Goal: Task Accomplishment & Management: Complete application form

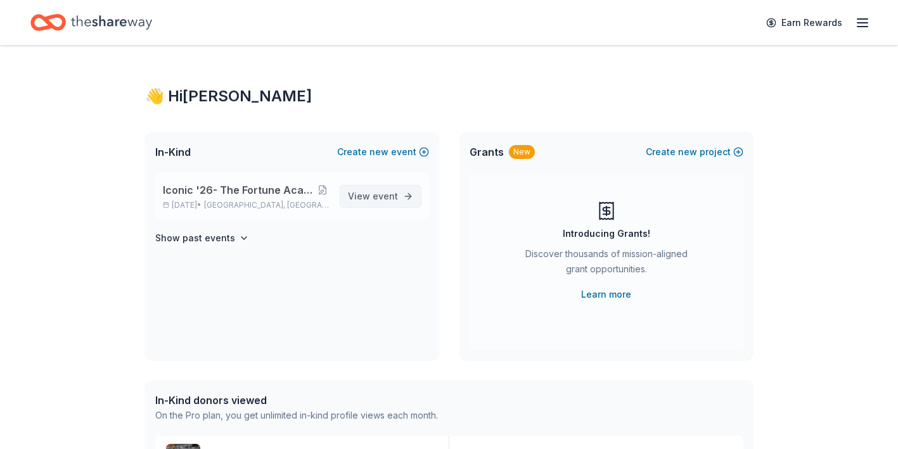
click at [360, 193] on span "View event" at bounding box center [373, 196] width 50 height 15
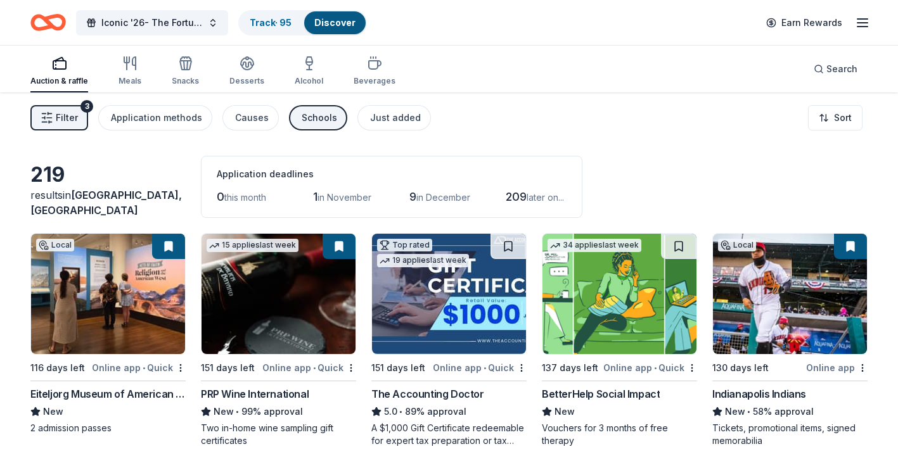
click at [309, 122] on div "Schools" at bounding box center [319, 117] width 35 height 15
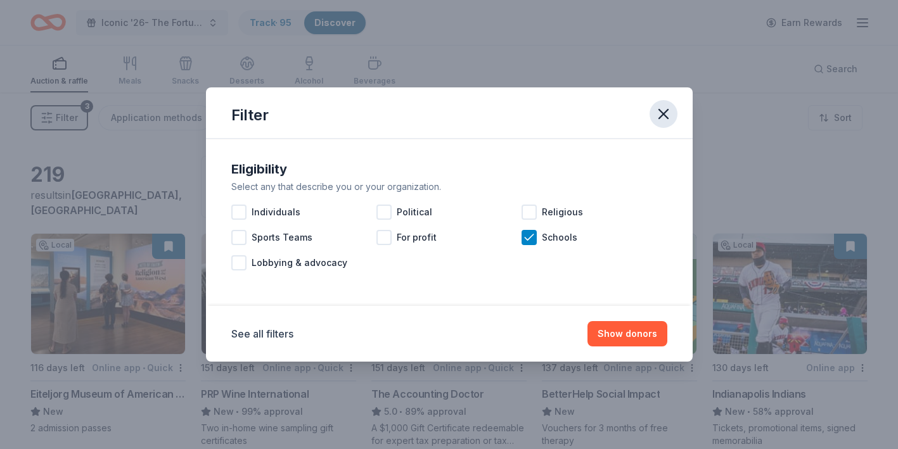
click at [664, 110] on icon "button" at bounding box center [663, 114] width 18 height 18
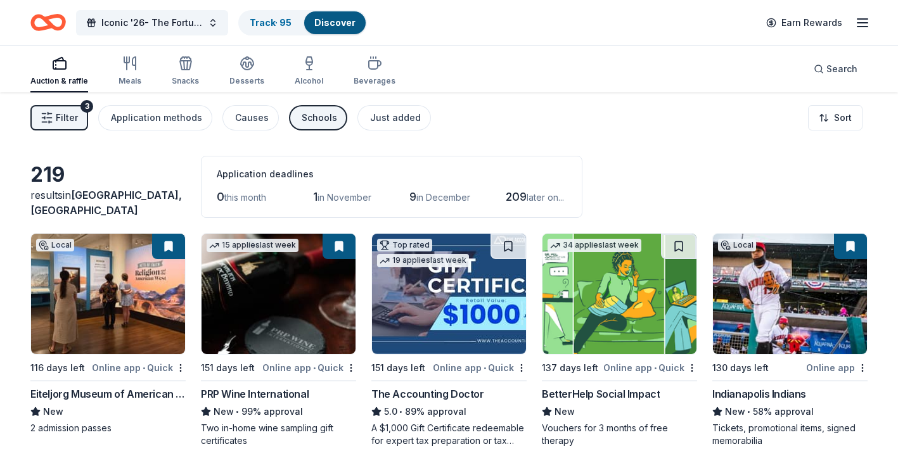
click at [65, 113] on span "Filter" at bounding box center [67, 117] width 22 height 15
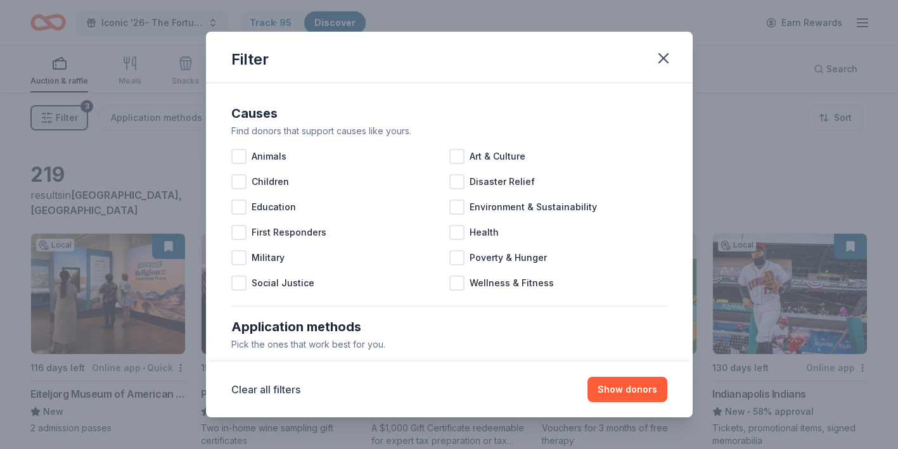
scroll to position [556, 0]
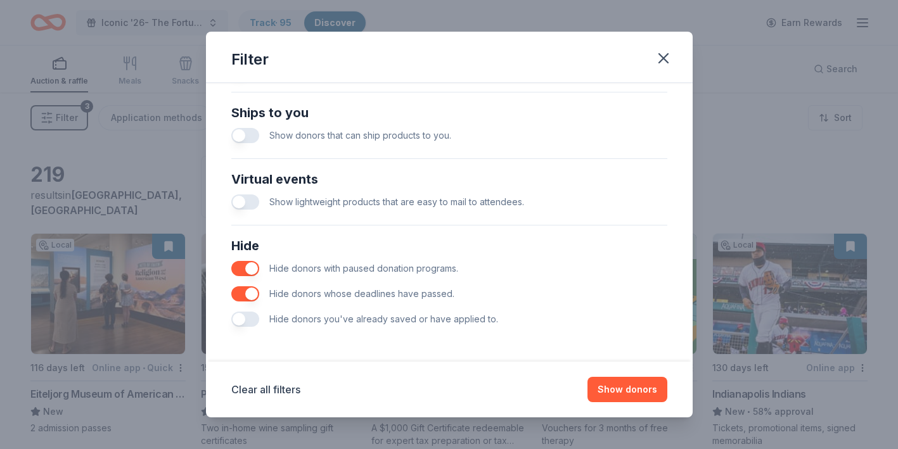
click at [258, 319] on button "button" at bounding box center [245, 319] width 28 height 15
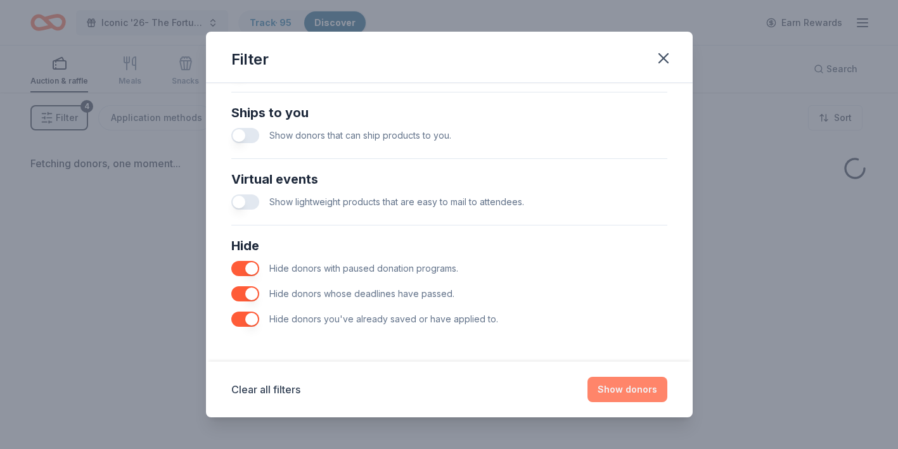
click at [609, 386] on button "Show donors" at bounding box center [627, 389] width 80 height 25
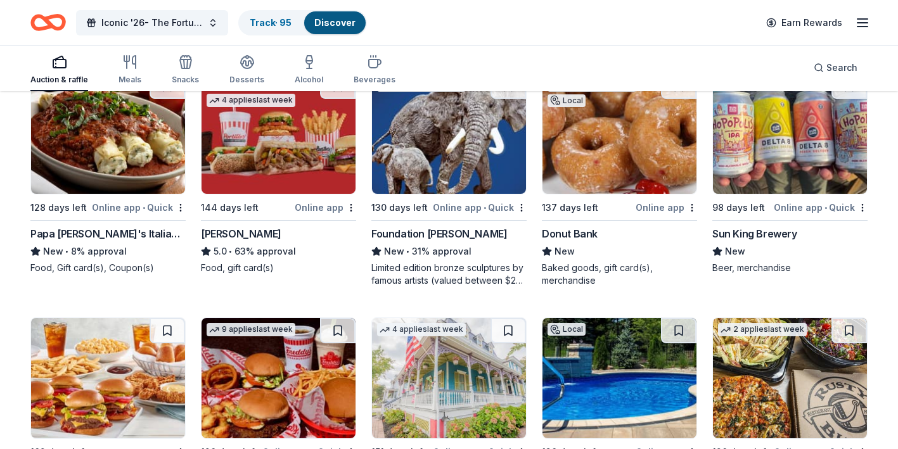
scroll to position [1060, 0]
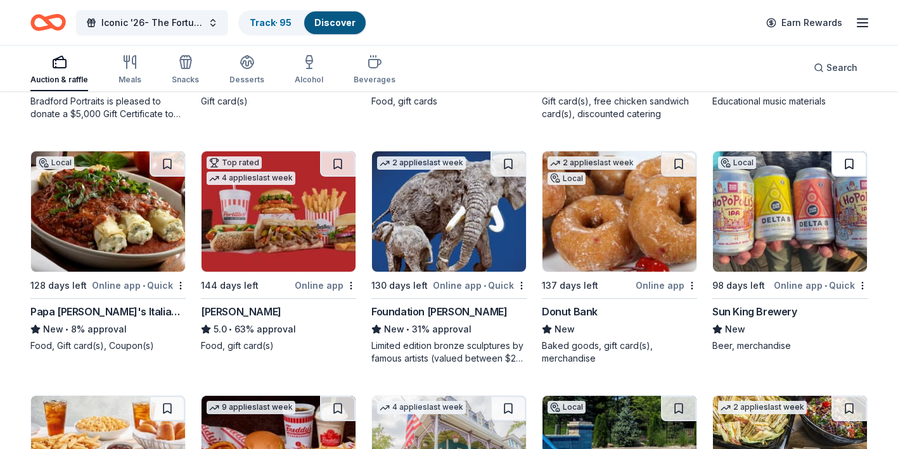
click at [845, 166] on button at bounding box center [848, 163] width 35 height 25
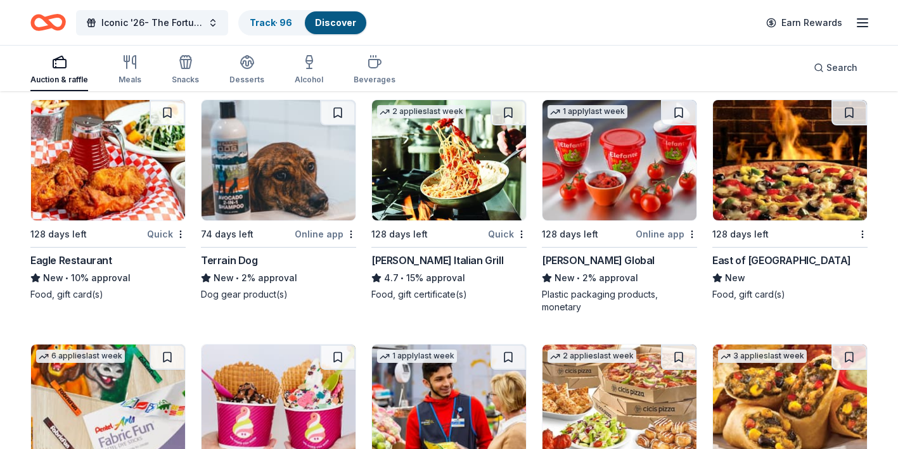
scroll to position [3290, 0]
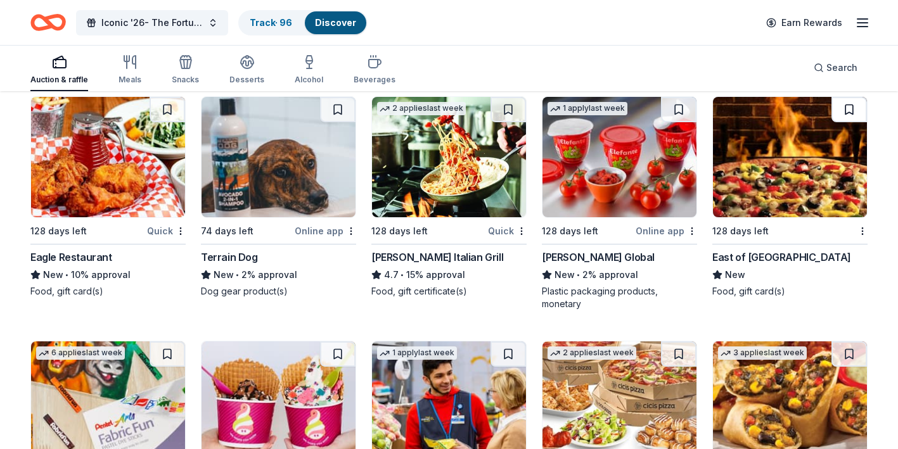
click at [850, 111] on button at bounding box center [848, 109] width 35 height 25
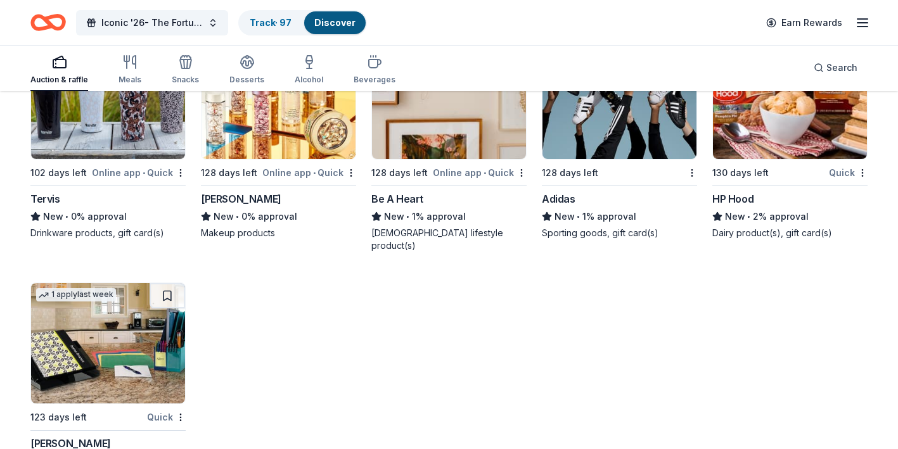
scroll to position [5996, 0]
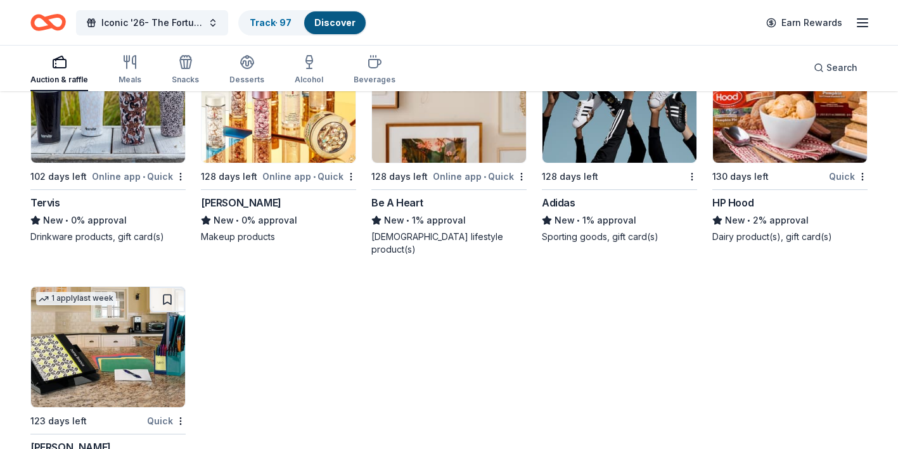
click at [572, 210] on div "Adidas" at bounding box center [559, 202] width 34 height 15
click at [265, 210] on div "Elizabeth Arden" at bounding box center [241, 202] width 80 height 15
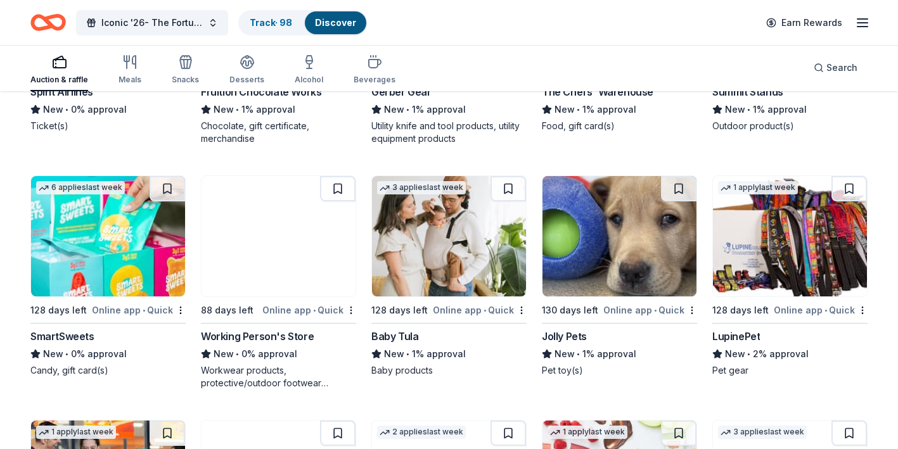
scroll to position [5370, 0]
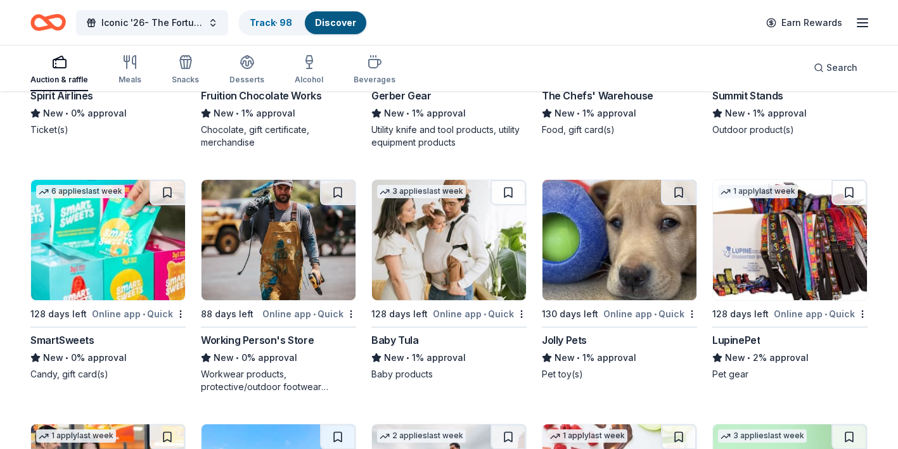
click at [132, 279] on img at bounding box center [108, 240] width 154 height 120
click at [424, 289] on img at bounding box center [449, 240] width 154 height 120
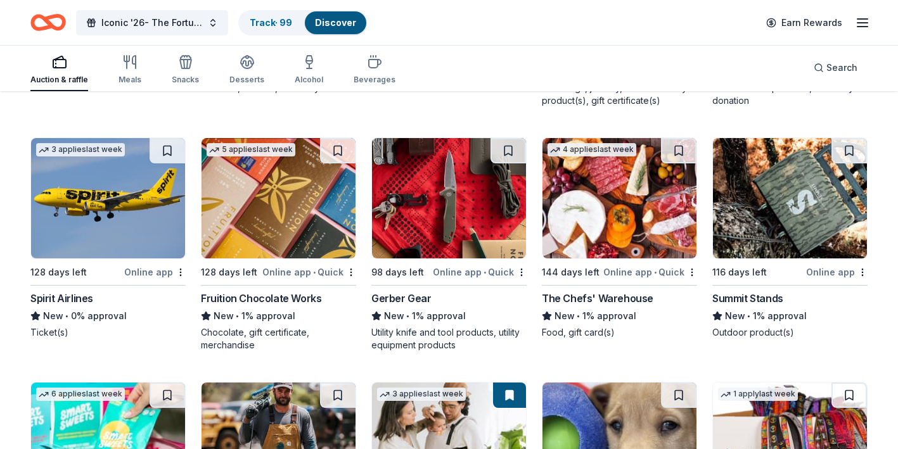
scroll to position [5166, 0]
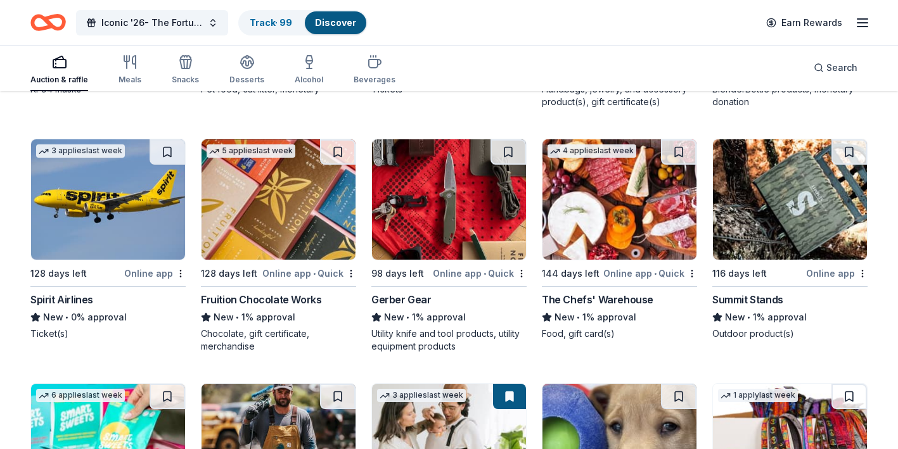
click at [761, 236] on img at bounding box center [790, 199] width 154 height 120
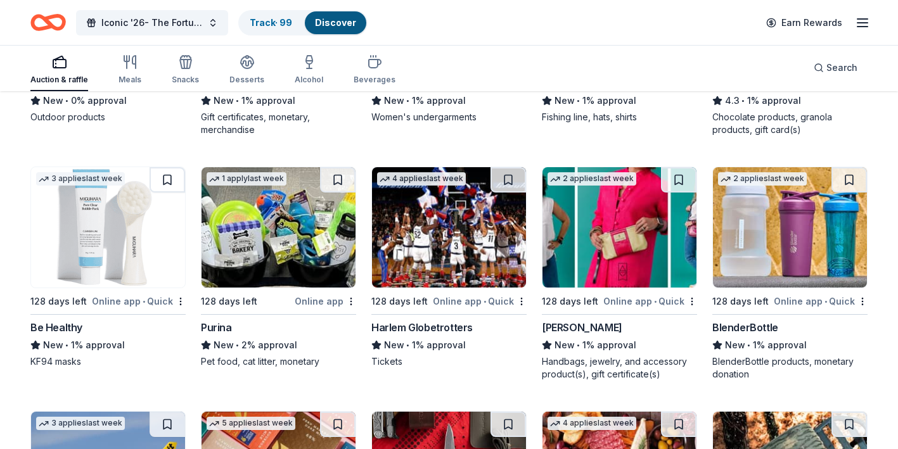
scroll to position [4891, 0]
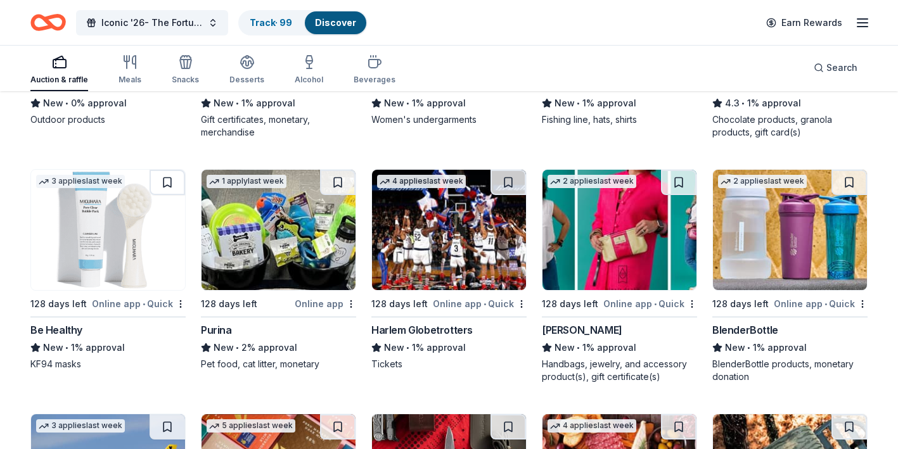
click at [57, 338] on div "Be Healthy" at bounding box center [56, 329] width 52 height 15
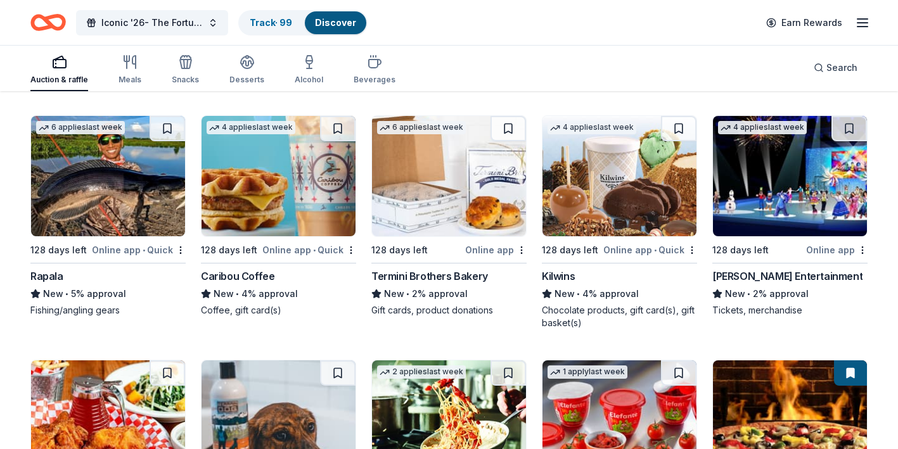
scroll to position [3021, 0]
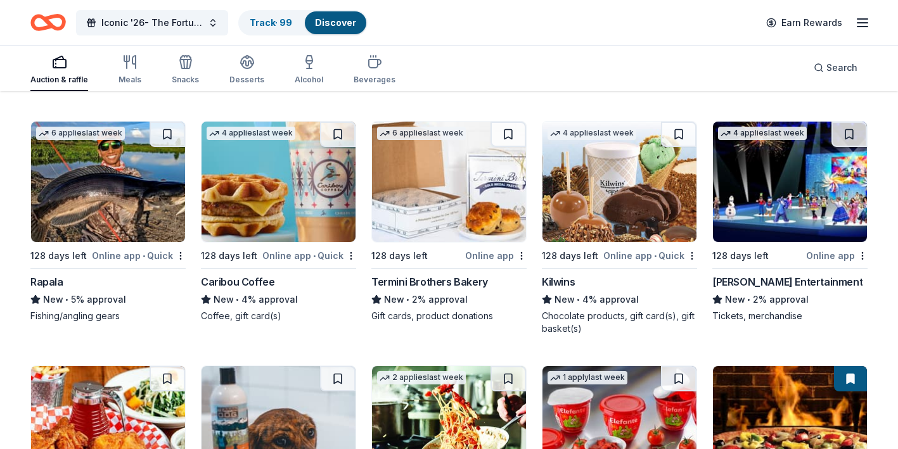
click at [53, 280] on div "Rapala" at bounding box center [46, 281] width 33 height 15
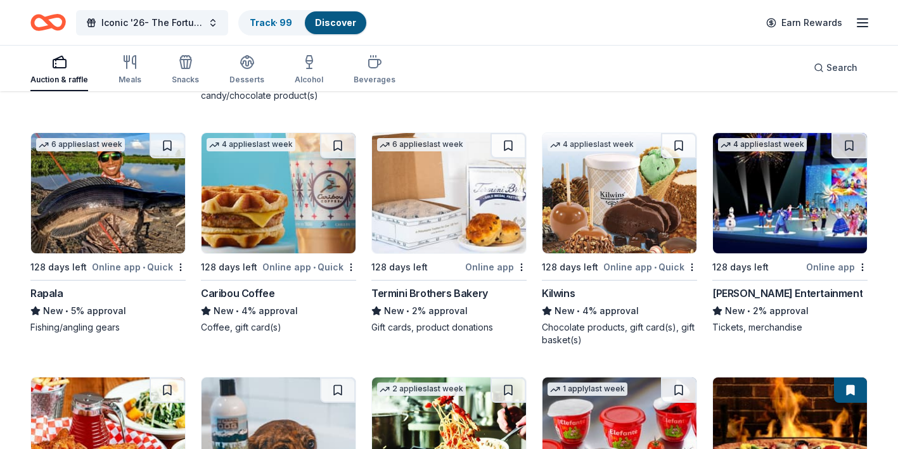
scroll to position [3003, 0]
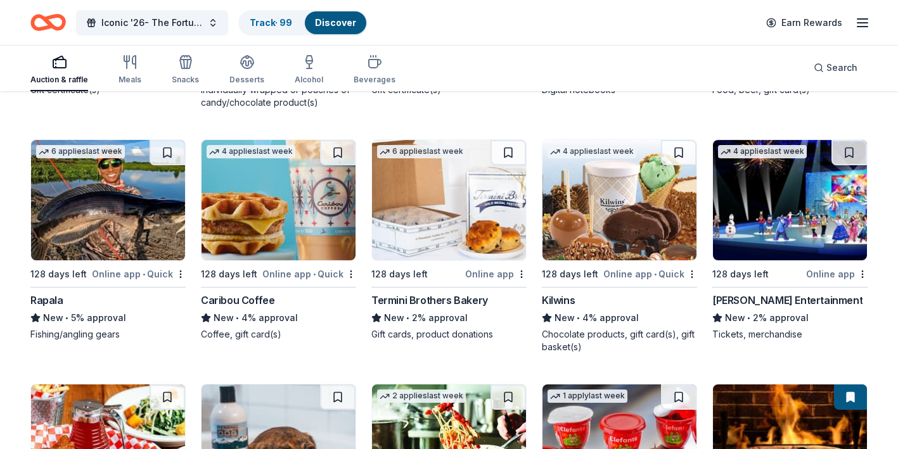
click at [748, 301] on div "Feld Entertainment" at bounding box center [787, 300] width 150 height 15
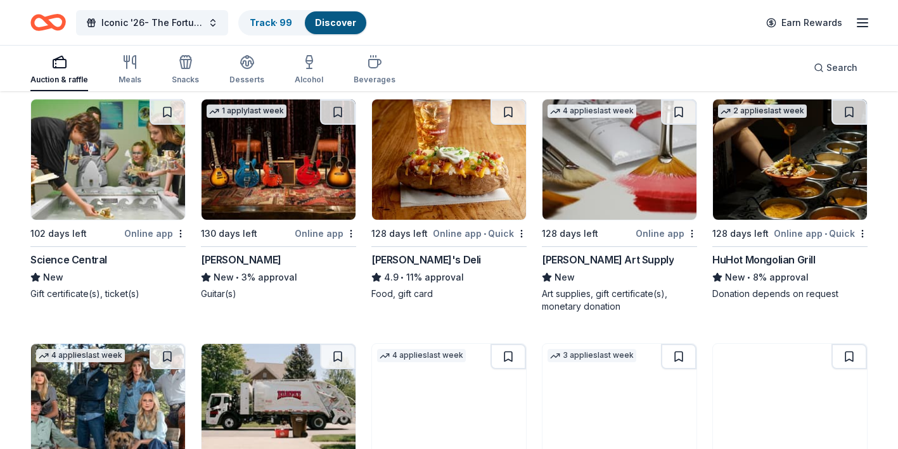
scroll to position [2309, 0]
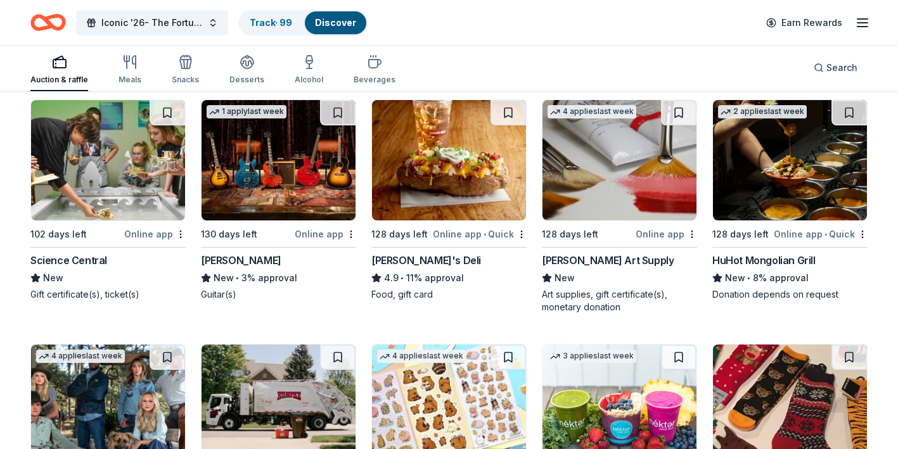
click at [61, 261] on div "Science Central" at bounding box center [68, 260] width 77 height 15
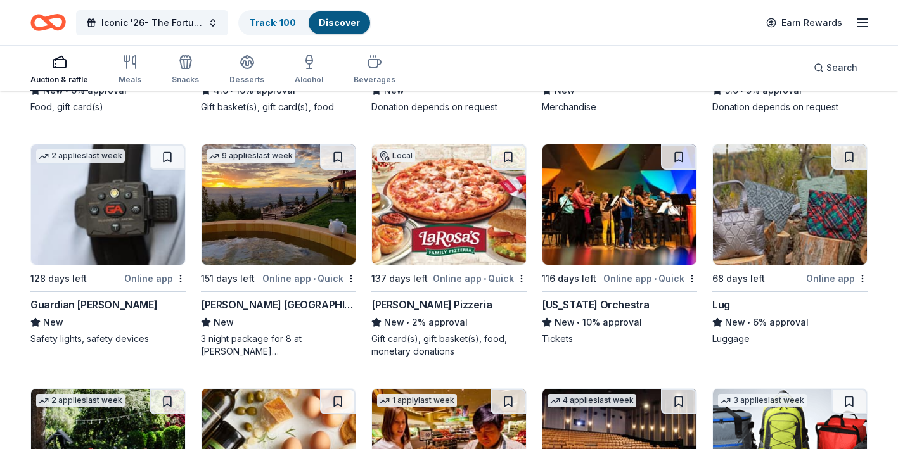
scroll to position [1542, 0]
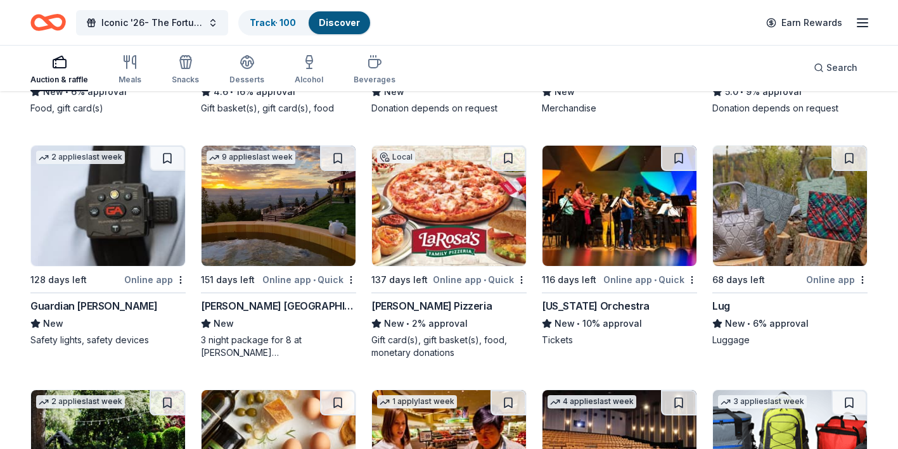
click at [594, 311] on div "Minnesota Orchestra" at bounding box center [596, 305] width 108 height 15
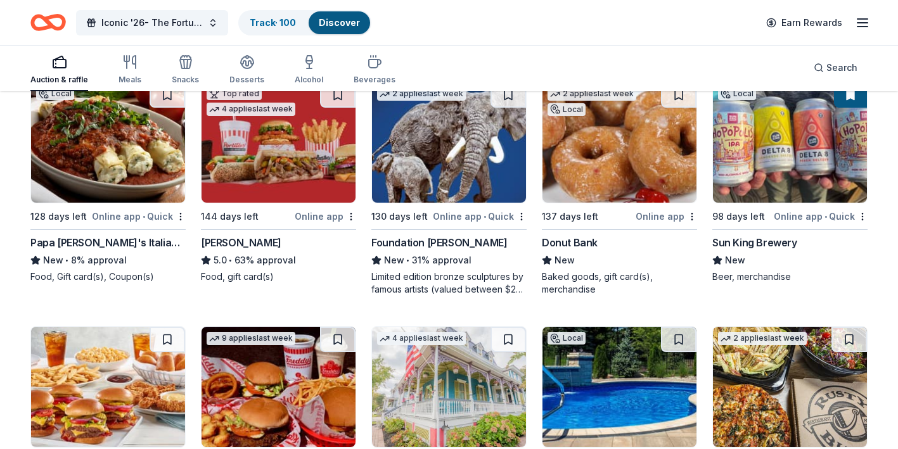
scroll to position [1111, 0]
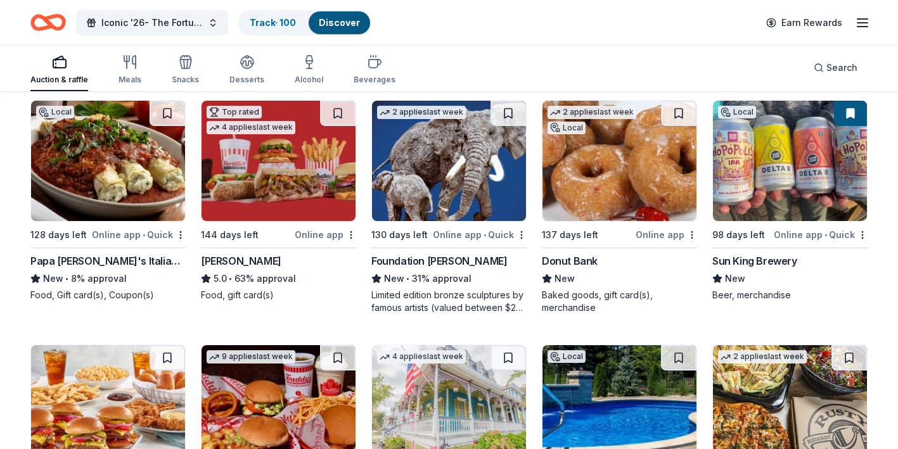
click at [745, 261] on div "Sun King Brewery" at bounding box center [754, 260] width 85 height 15
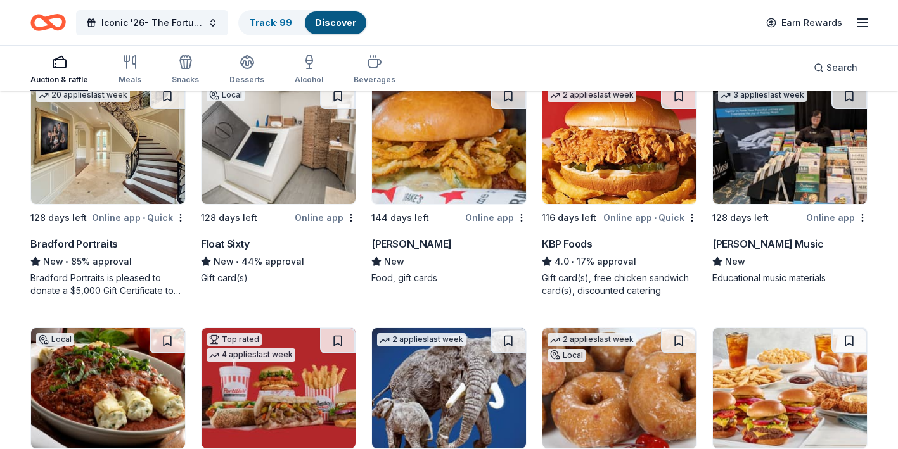
scroll to position [883, 0]
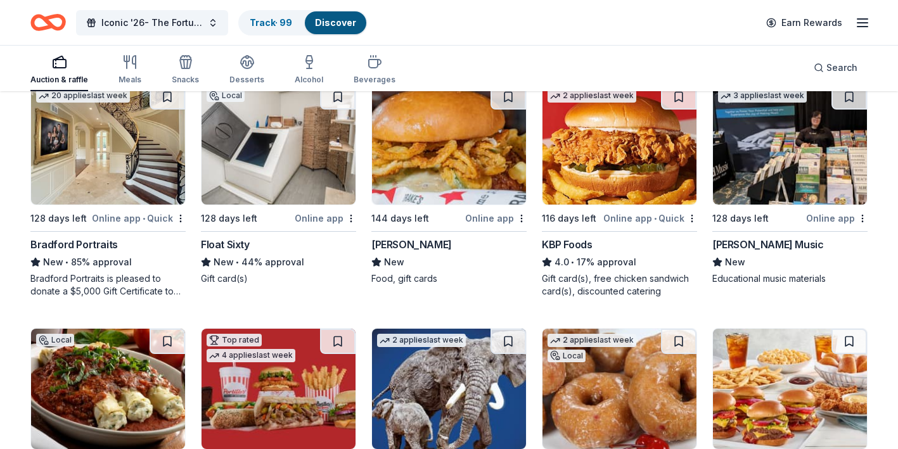
click at [87, 246] on div "Bradford Portraits" at bounding box center [73, 244] width 87 height 15
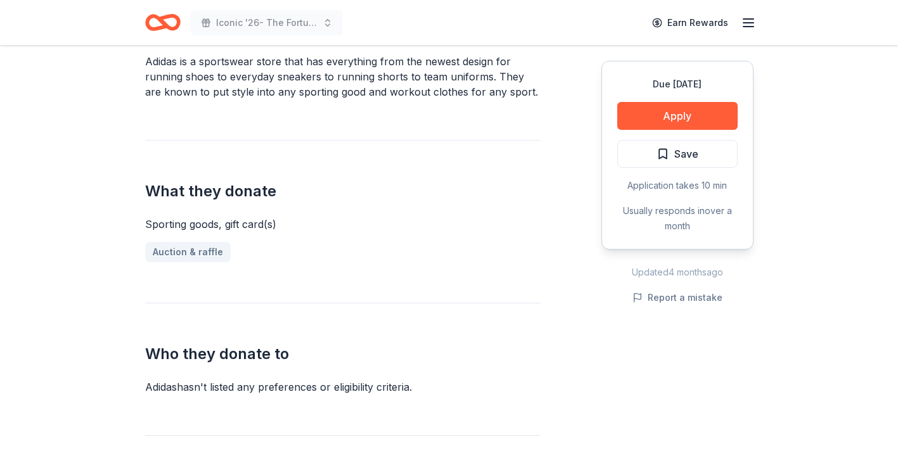
scroll to position [379, 0]
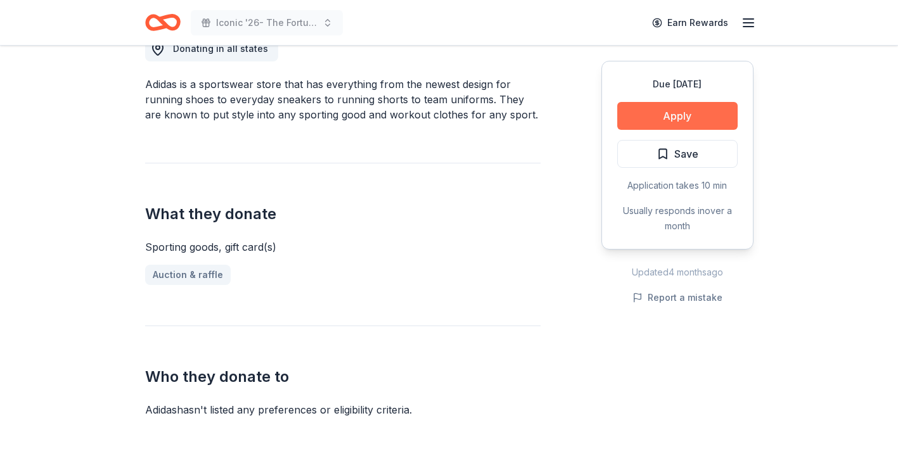
click at [664, 124] on button "Apply" at bounding box center [677, 116] width 120 height 28
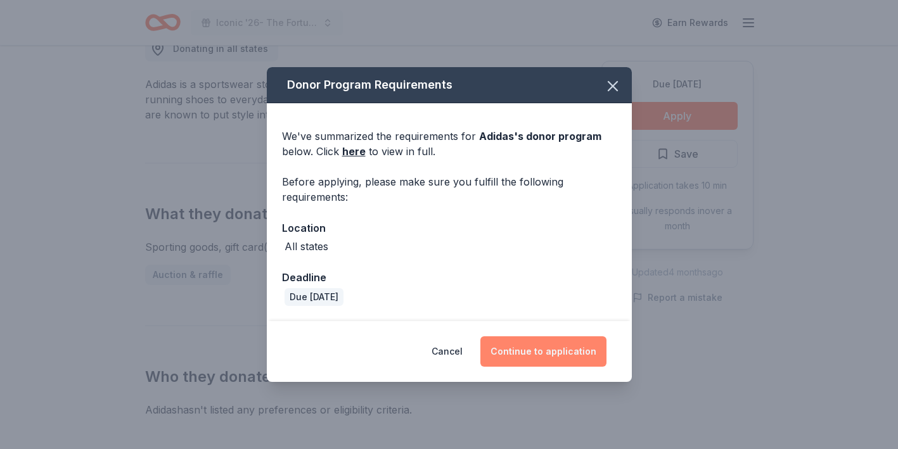
click at [583, 342] on button "Continue to application" at bounding box center [543, 351] width 126 height 30
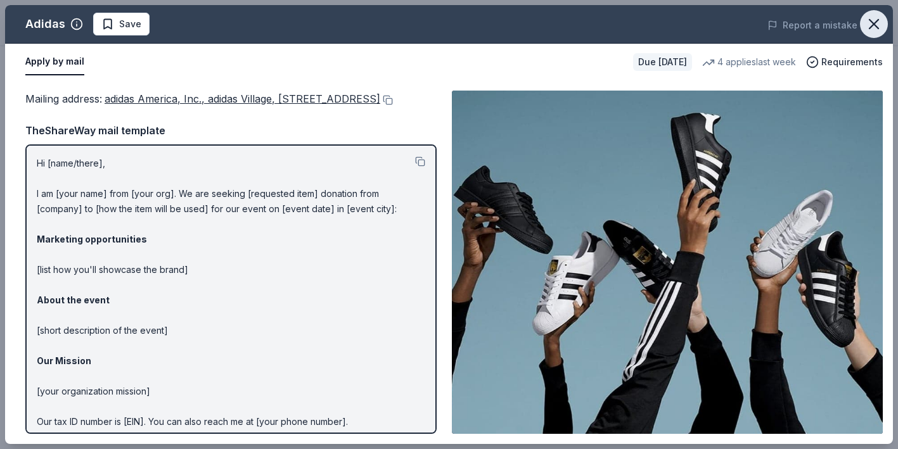
click at [872, 19] on icon "button" at bounding box center [874, 24] width 18 height 18
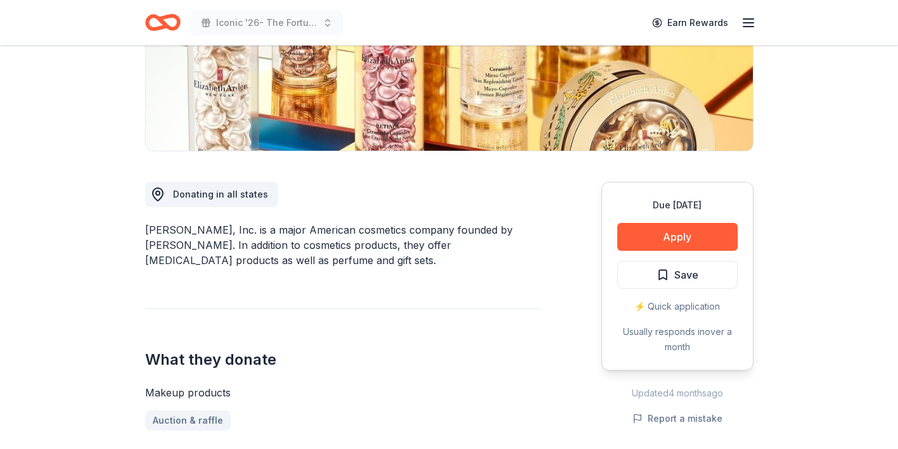
scroll to position [225, 0]
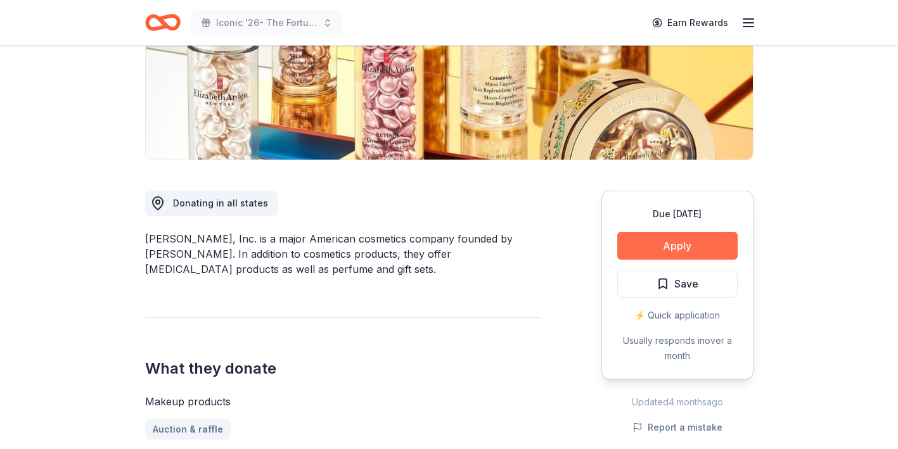
click at [630, 253] on button "Apply" at bounding box center [677, 246] width 120 height 28
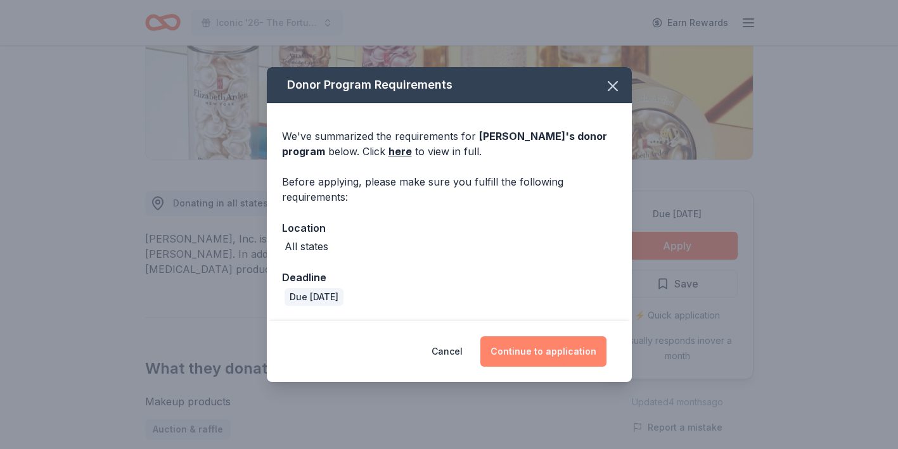
click at [563, 363] on button "Continue to application" at bounding box center [543, 351] width 126 height 30
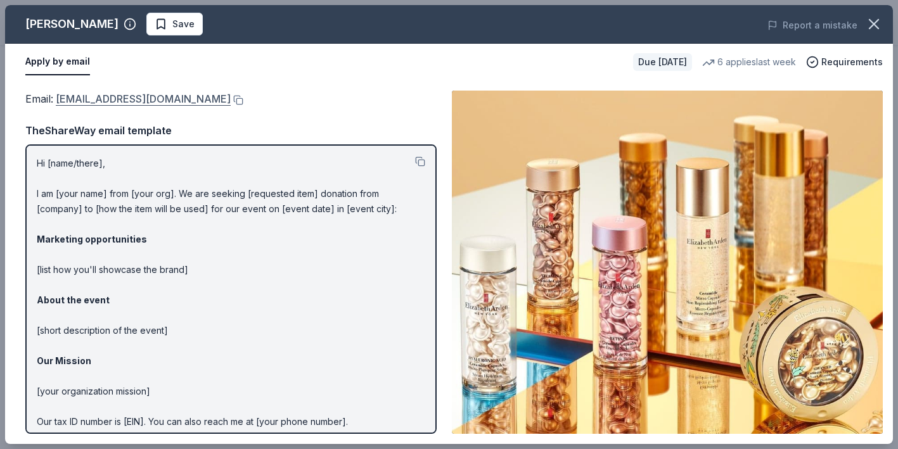
click at [194, 98] on link "publicrelations@elizabetharden.com" at bounding box center [143, 99] width 175 height 16
click at [168, 32] on button "Save" at bounding box center [174, 24] width 56 height 23
click at [179, 32] on html "Iconic '26- The Fortune Academy Presents the Roaring 20's Earn Rewards Due in 1…" at bounding box center [449, 224] width 898 height 449
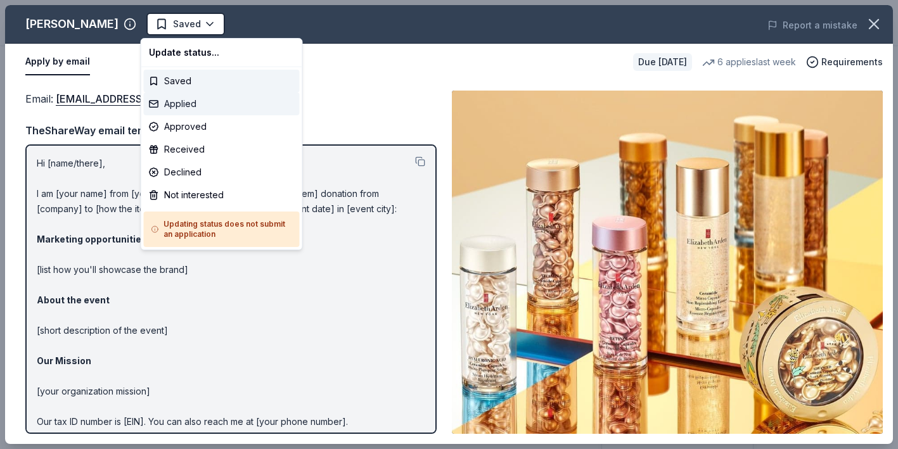
click at [181, 103] on div "Applied" at bounding box center [222, 103] width 156 height 23
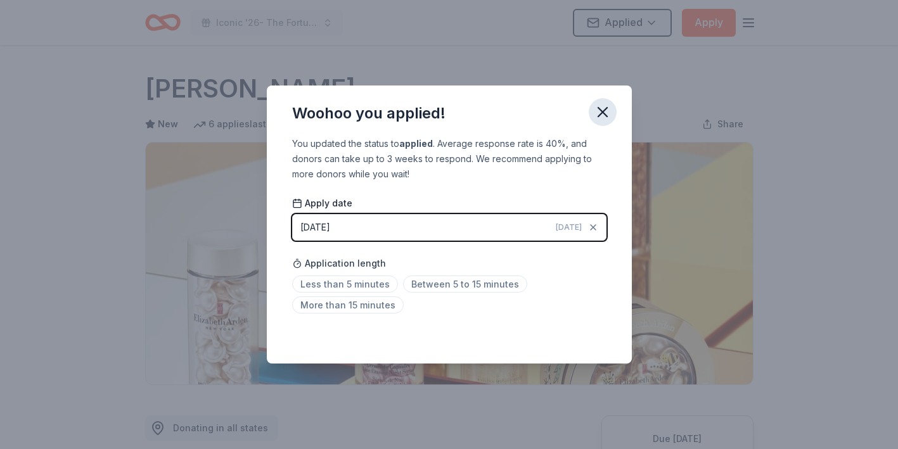
click at [601, 117] on icon "button" at bounding box center [603, 112] width 18 height 18
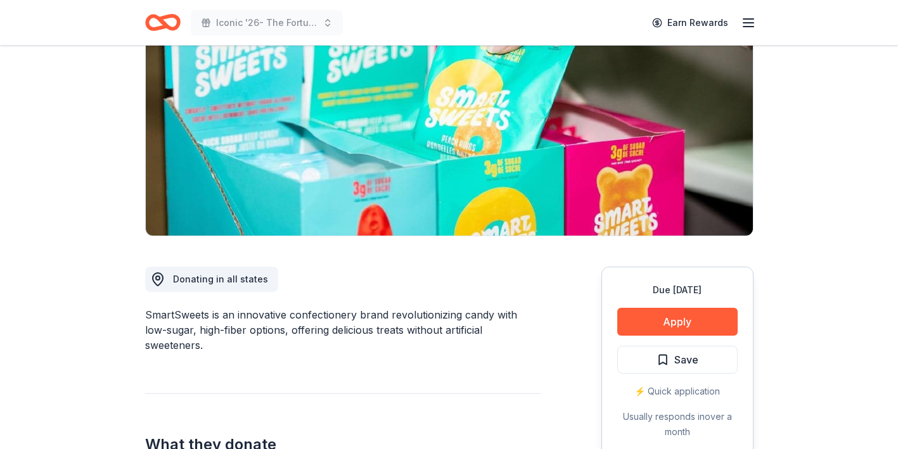
scroll to position [143, 0]
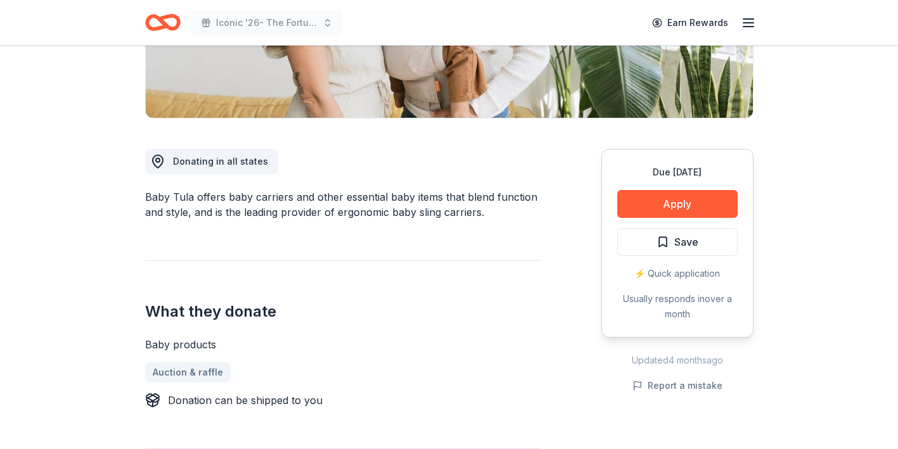
scroll to position [268, 0]
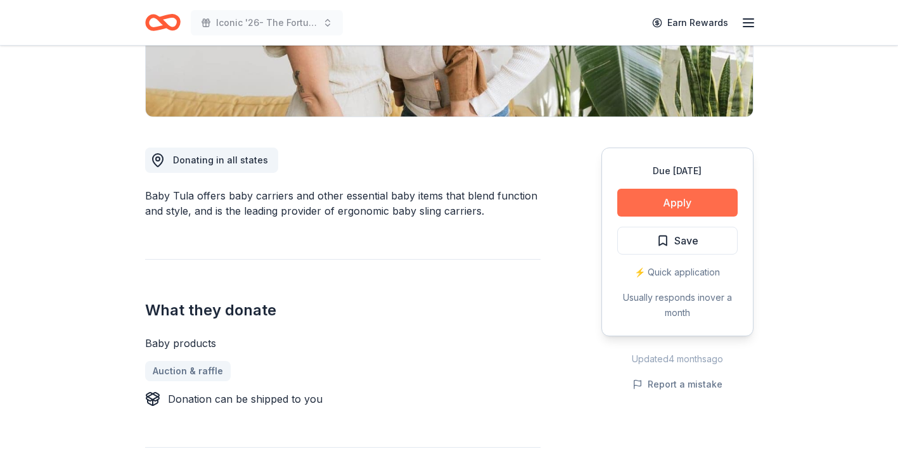
click at [668, 209] on button "Apply" at bounding box center [677, 203] width 120 height 28
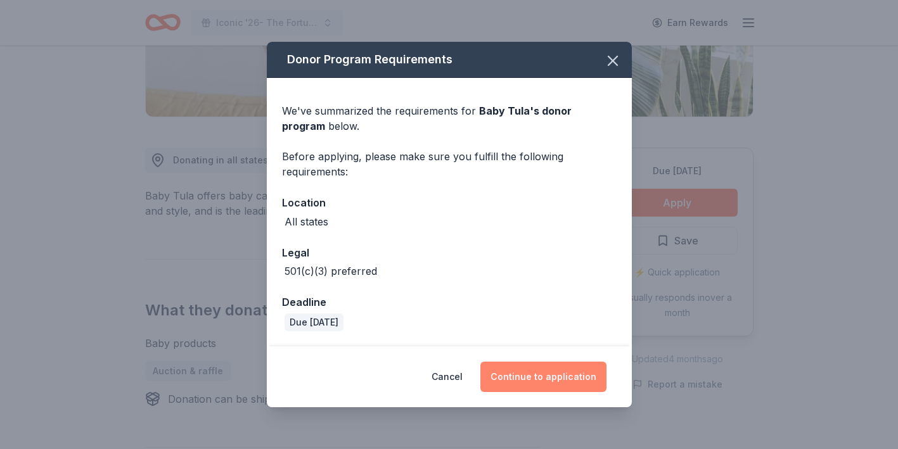
click at [524, 378] on button "Continue to application" at bounding box center [543, 377] width 126 height 30
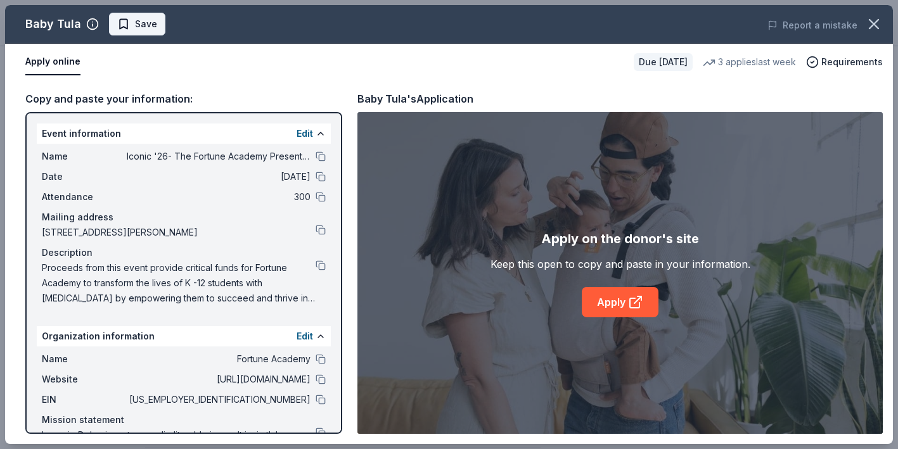
click at [128, 32] on button "Save" at bounding box center [137, 24] width 56 height 23
click at [612, 312] on link "Apply" at bounding box center [620, 302] width 77 height 30
click at [324, 401] on button at bounding box center [320, 400] width 10 height 10
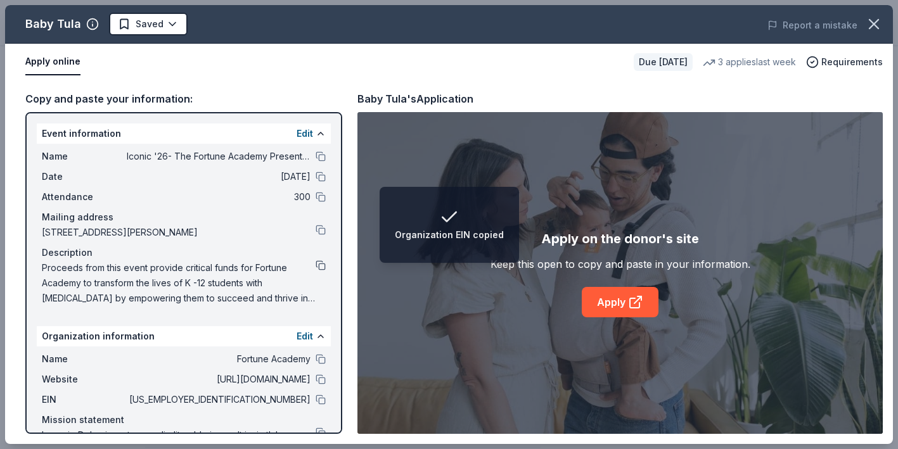
click at [320, 266] on button at bounding box center [320, 265] width 10 height 10
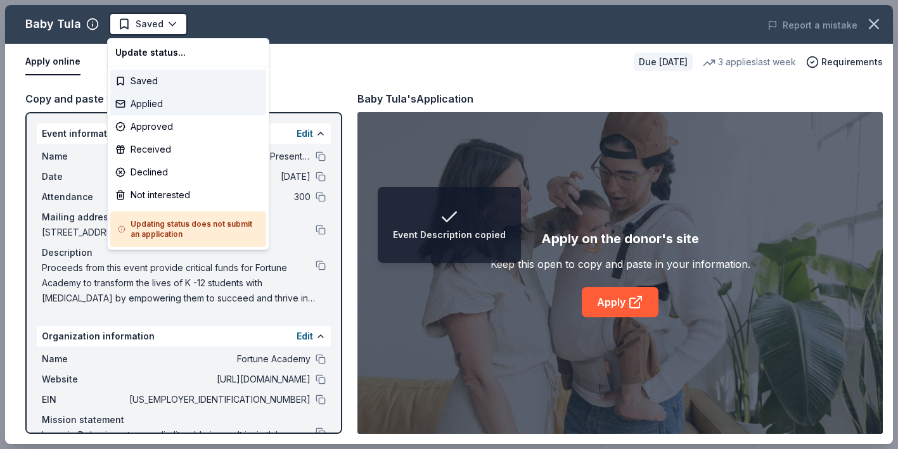
click at [144, 103] on div "Applied" at bounding box center [188, 103] width 156 height 23
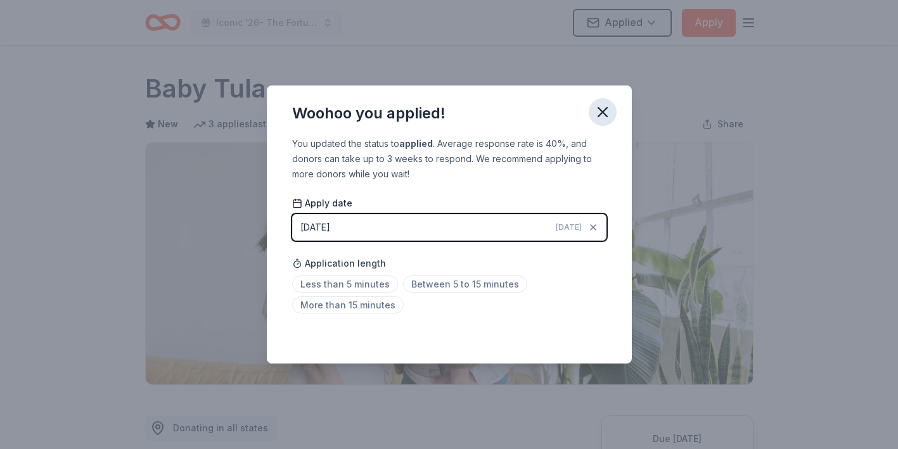
click at [604, 111] on icon "button" at bounding box center [602, 112] width 9 height 9
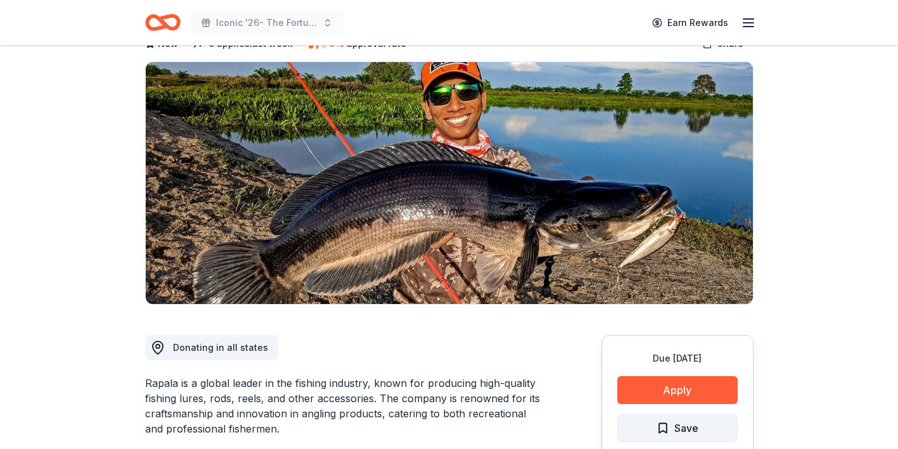
scroll to position [39, 0]
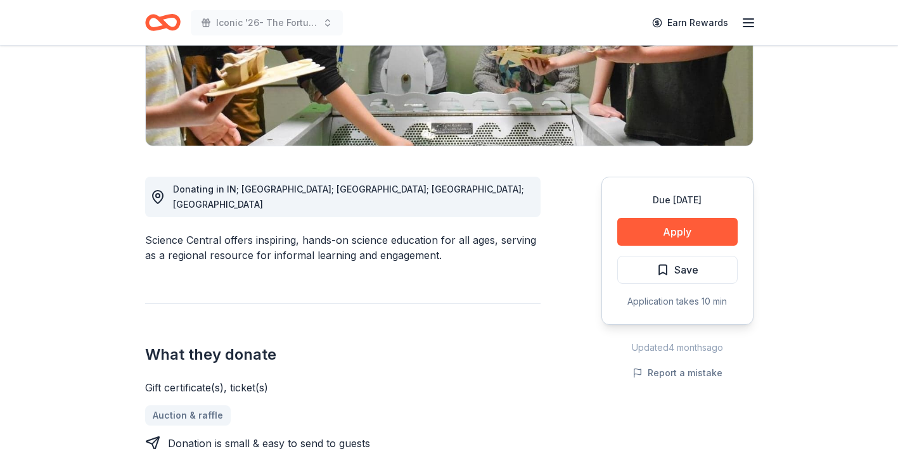
scroll to position [250, 0]
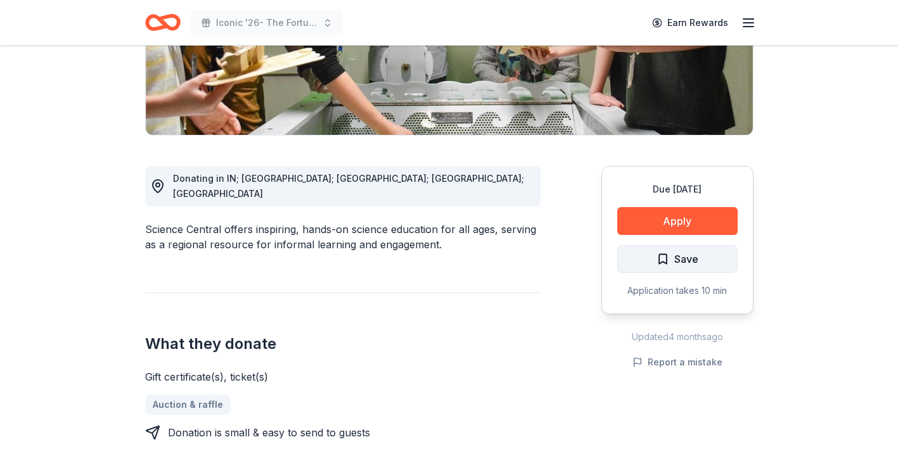
click at [659, 264] on span "Save" at bounding box center [677, 259] width 42 height 16
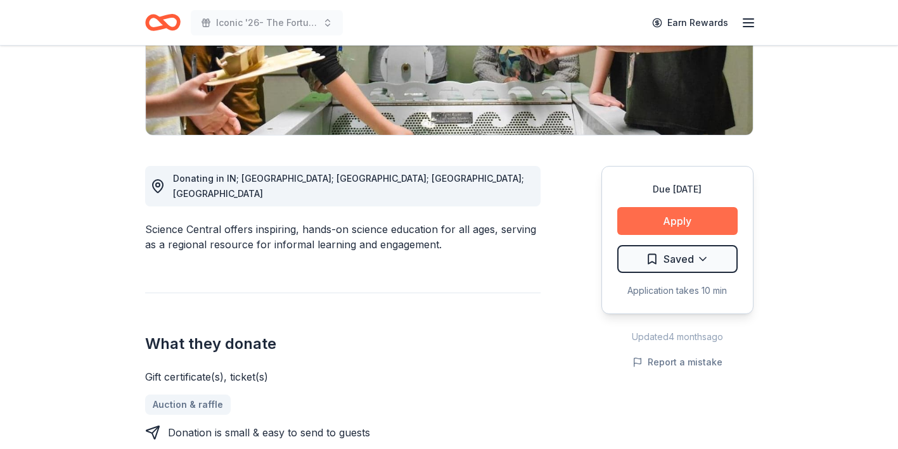
click at [673, 226] on button "Apply" at bounding box center [677, 221] width 120 height 28
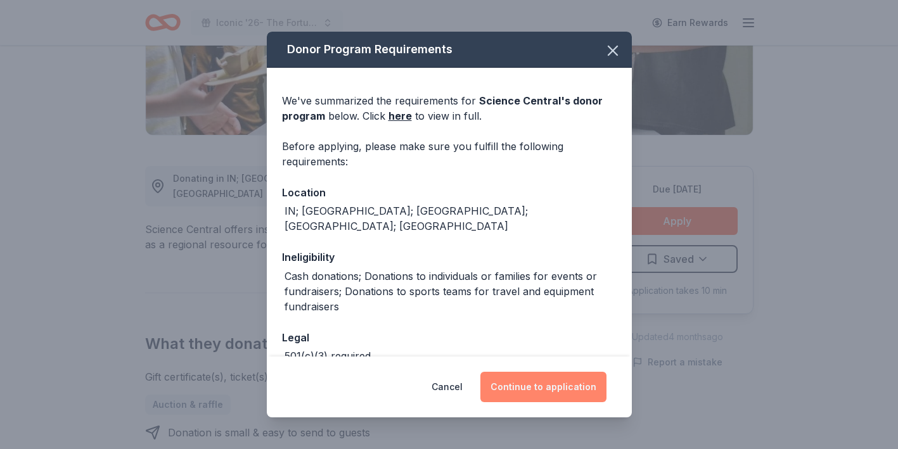
click at [528, 390] on button "Continue to application" at bounding box center [543, 387] width 126 height 30
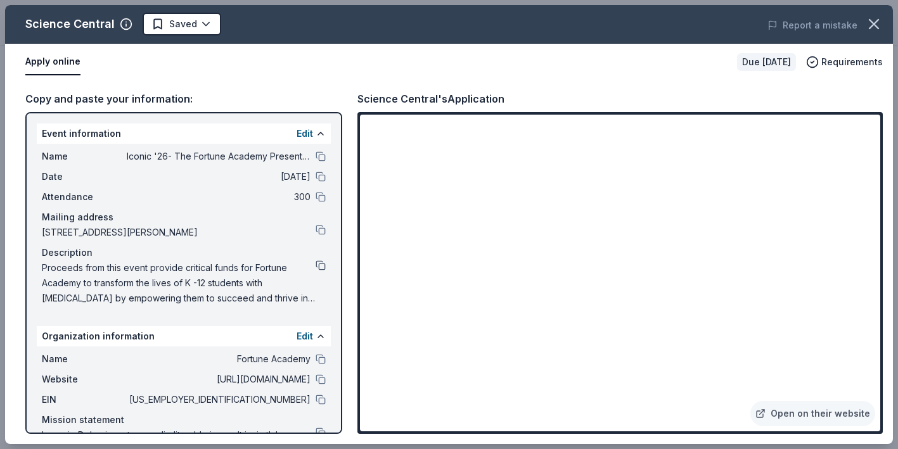
click at [319, 269] on button at bounding box center [320, 265] width 10 height 10
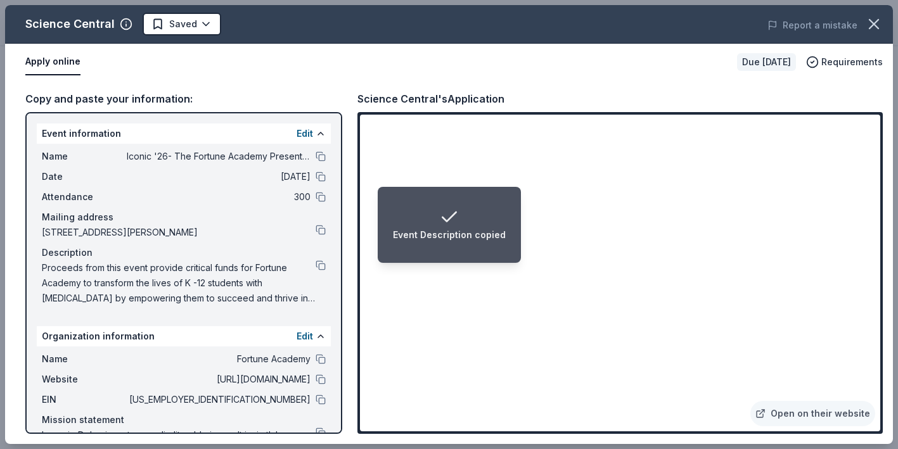
scroll to position [56, 0]
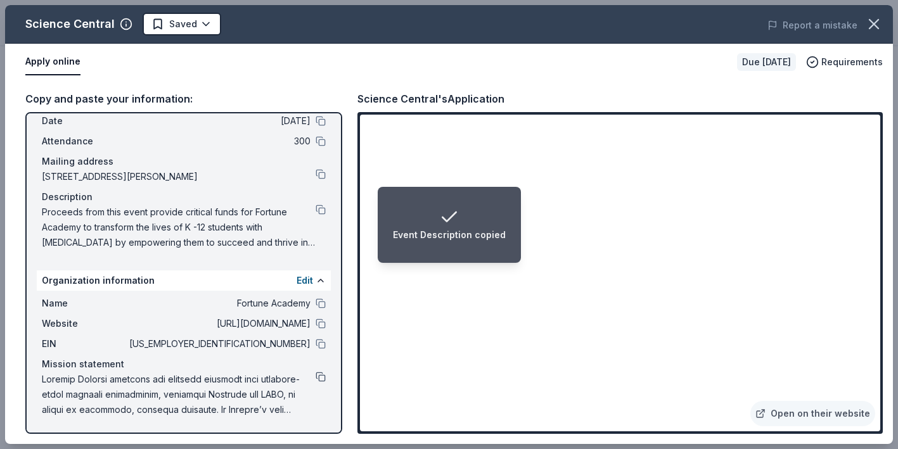
click at [320, 381] on button at bounding box center [320, 377] width 10 height 10
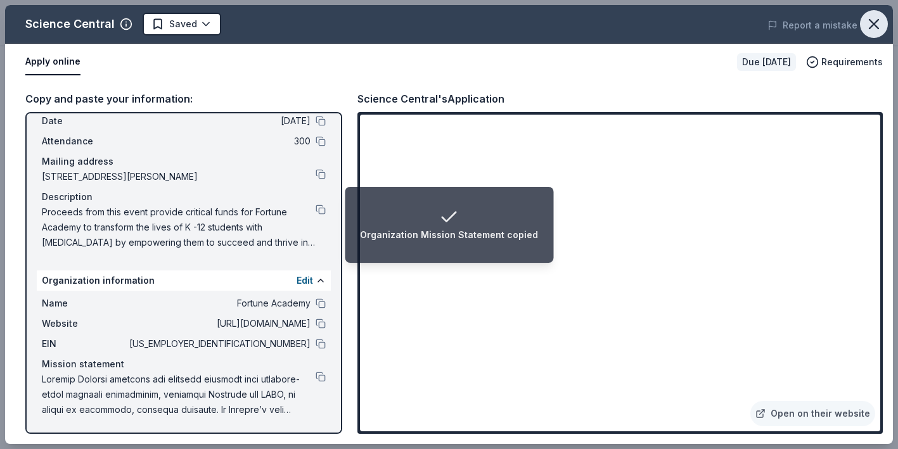
click at [867, 32] on icon "button" at bounding box center [874, 24] width 18 height 18
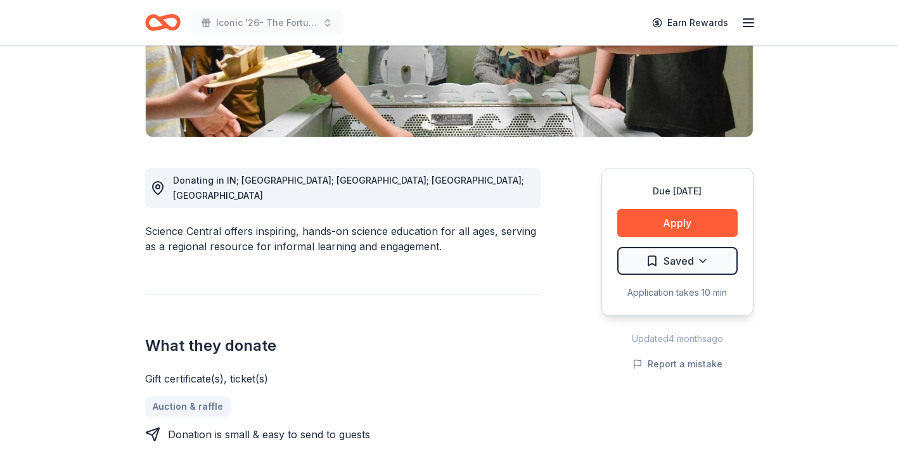
scroll to position [254, 0]
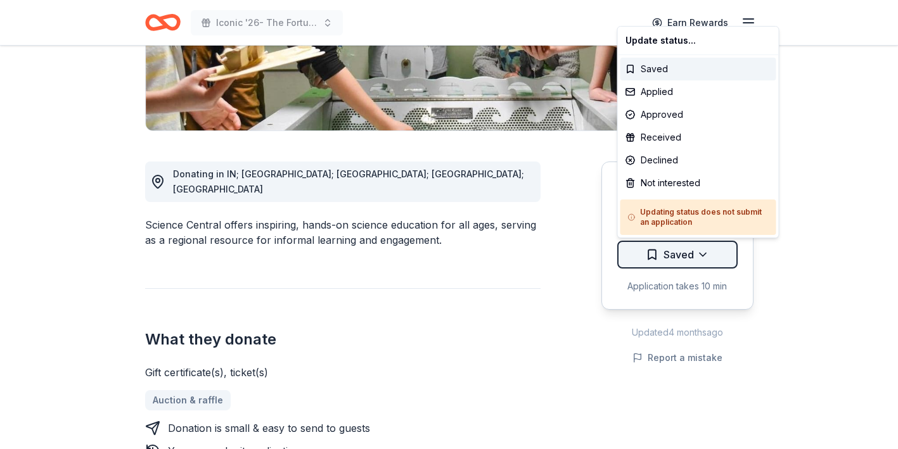
click at [654, 98] on div "Applied" at bounding box center [698, 91] width 156 height 23
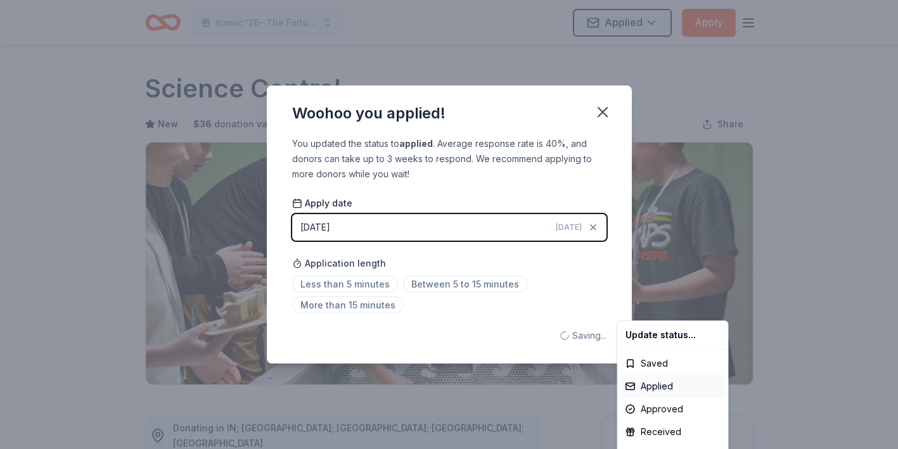
scroll to position [0, 0]
click at [601, 116] on html "Iconic '26- The Fortune Academy Presents the Roaring 20's Applied Apply Due in …" at bounding box center [449, 224] width 898 height 449
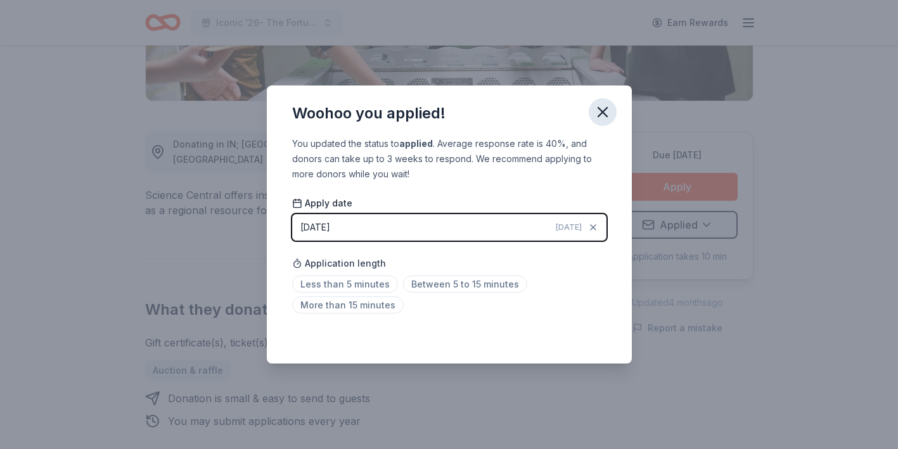
click at [599, 118] on icon "button" at bounding box center [603, 112] width 18 height 18
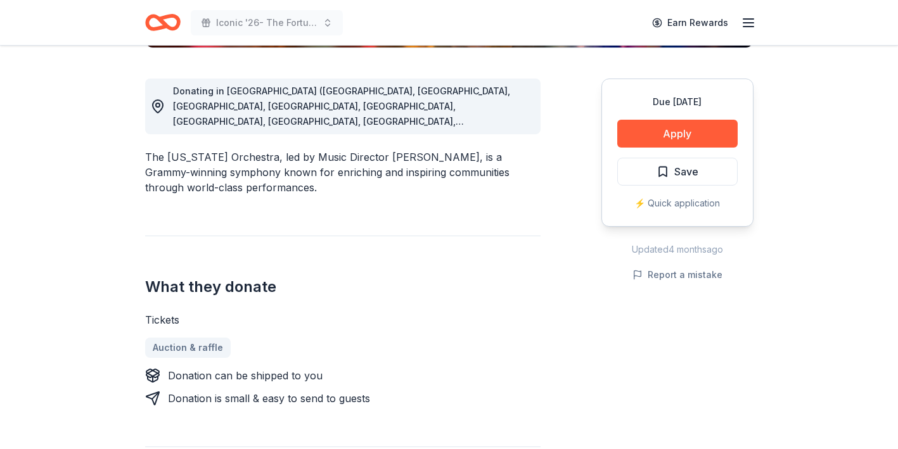
scroll to position [333, 0]
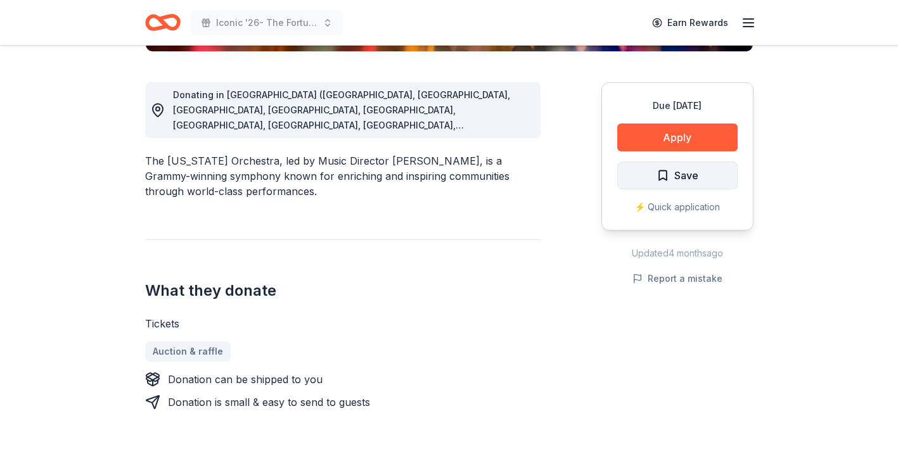
click at [668, 174] on span "Save" at bounding box center [677, 175] width 42 height 16
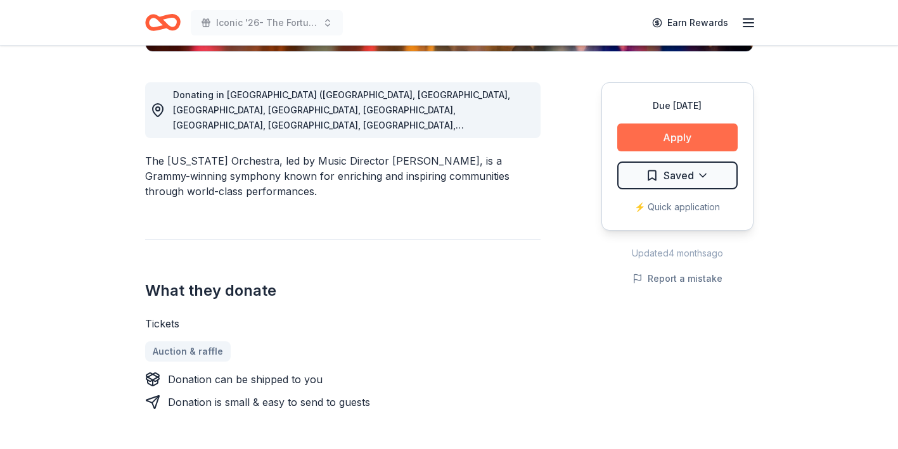
click at [673, 146] on button "Apply" at bounding box center [677, 138] width 120 height 28
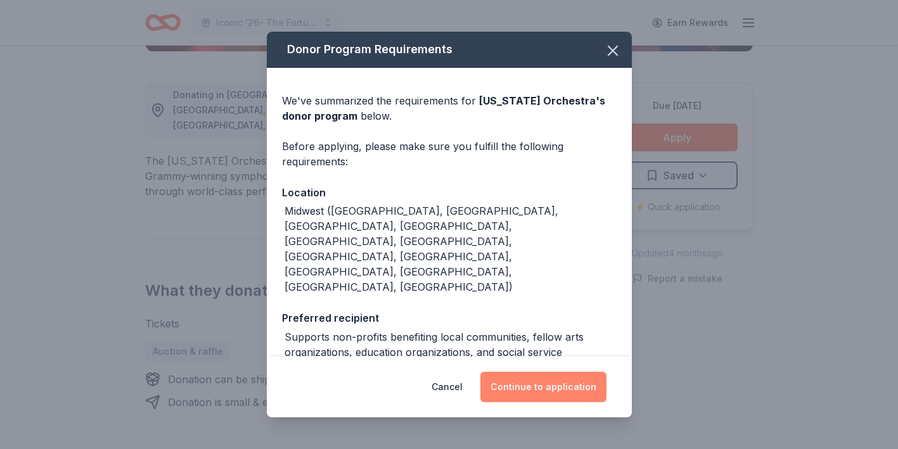
click at [531, 387] on button "Continue to application" at bounding box center [543, 387] width 126 height 30
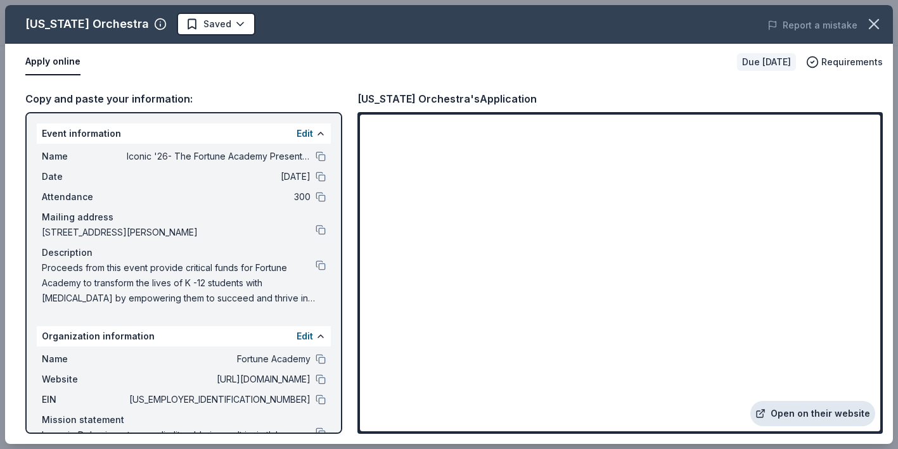
click at [789, 417] on link "Open on their website" at bounding box center [812, 413] width 125 height 25
click at [877, 24] on icon "button" at bounding box center [874, 24] width 18 height 18
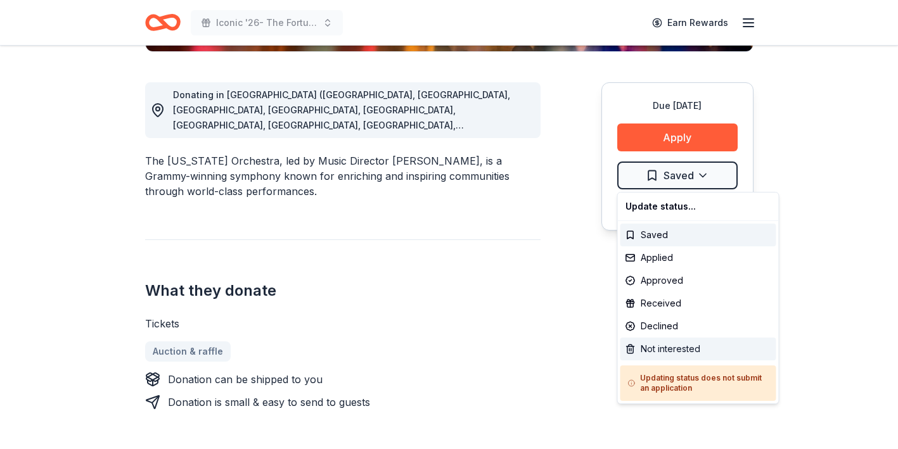
click at [658, 346] on div "Not interested" at bounding box center [698, 349] width 156 height 23
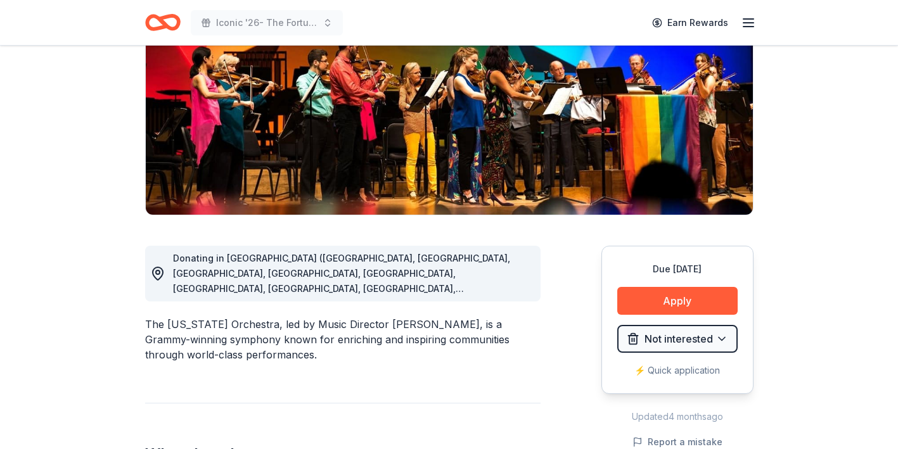
scroll to position [0, 0]
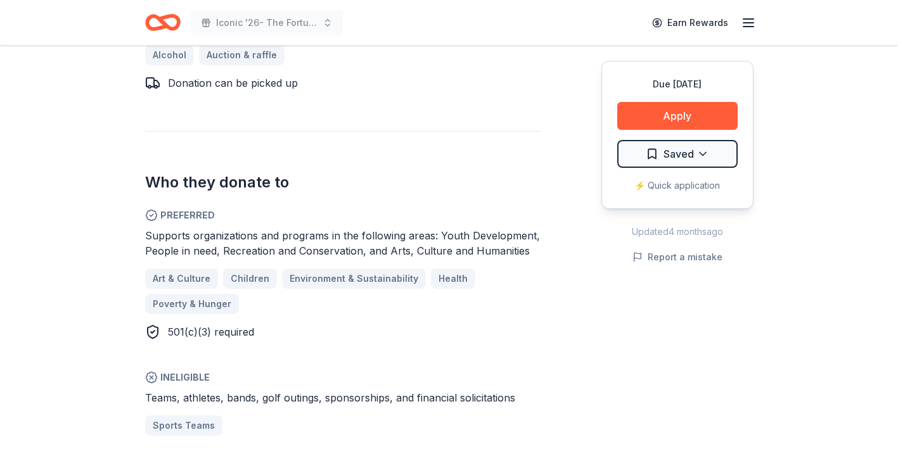
scroll to position [618, 0]
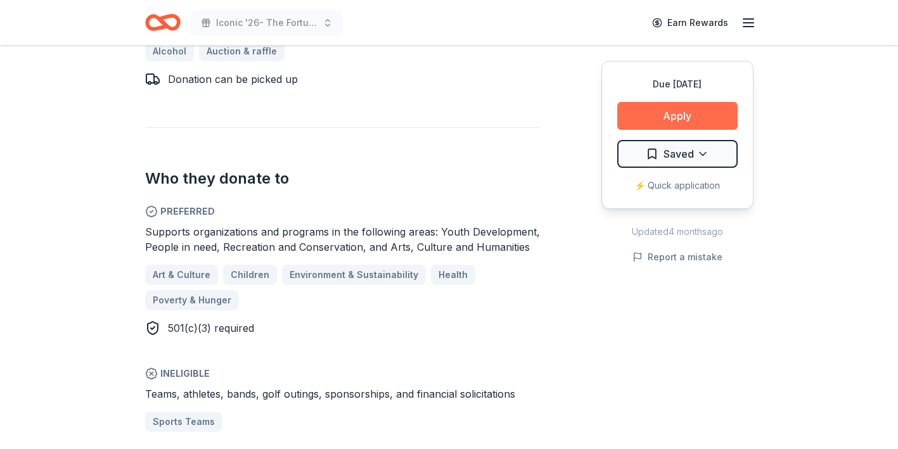
click at [708, 123] on button "Apply" at bounding box center [677, 116] width 120 height 28
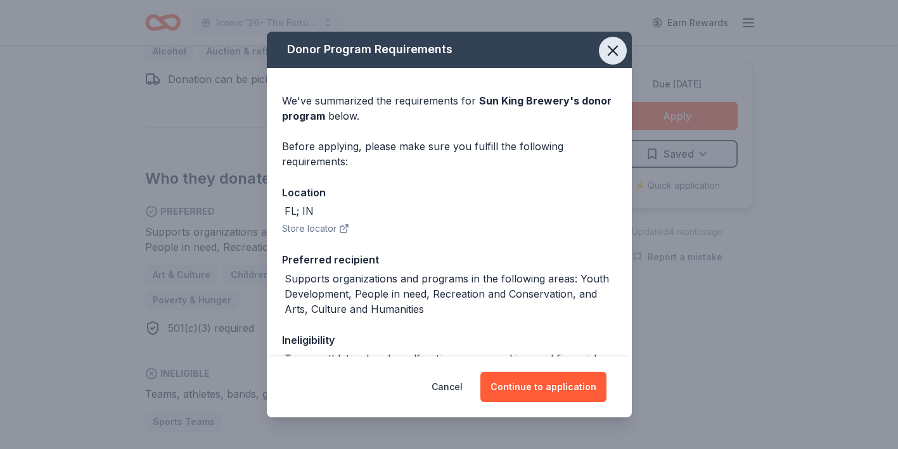
click at [611, 49] on icon "button" at bounding box center [612, 50] width 9 height 9
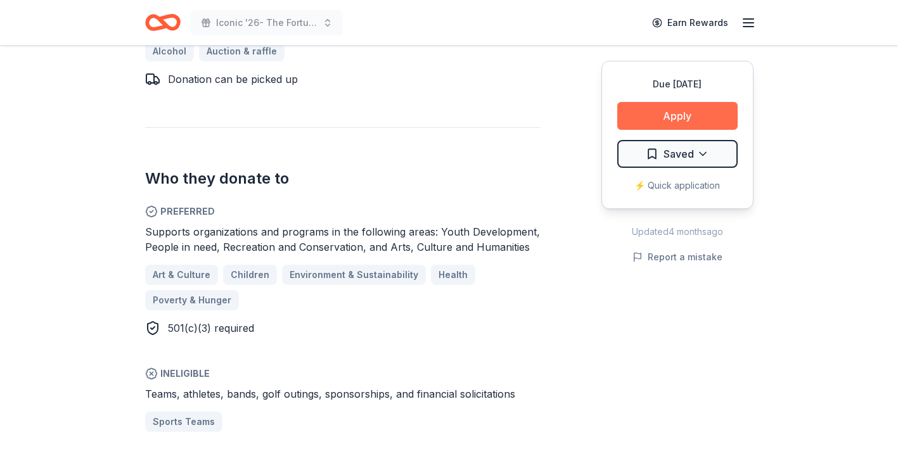
click at [678, 113] on button "Apply" at bounding box center [677, 116] width 120 height 28
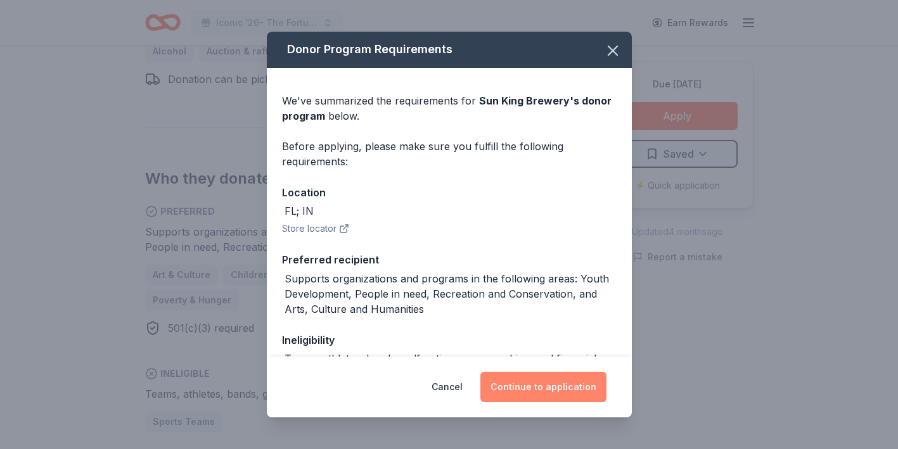
click at [556, 386] on button "Continue to application" at bounding box center [543, 387] width 126 height 30
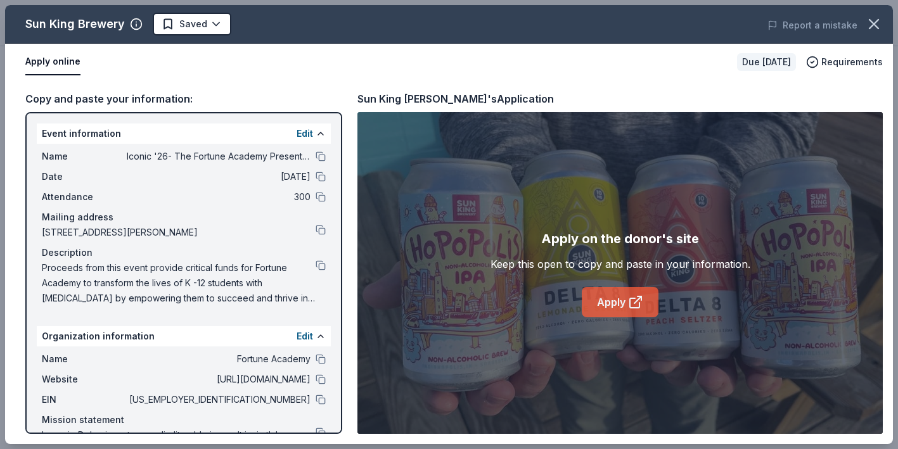
click at [622, 307] on link "Apply" at bounding box center [620, 302] width 77 height 30
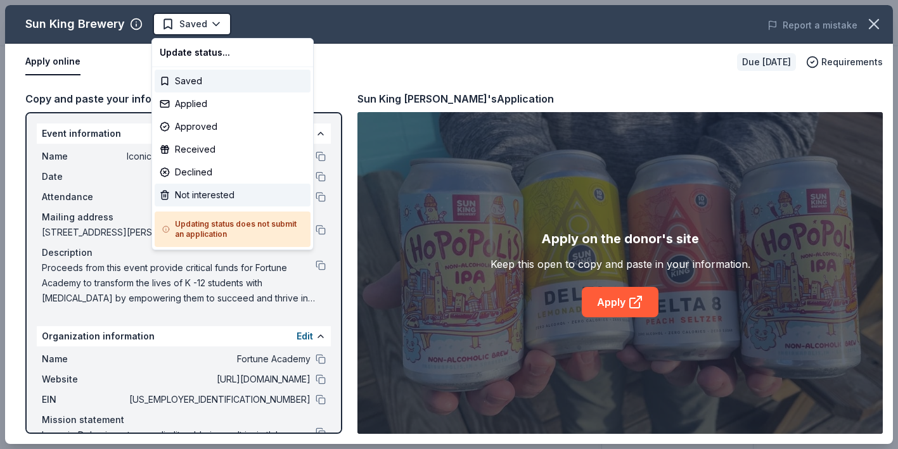
click at [234, 192] on div "Not interested" at bounding box center [233, 195] width 156 height 23
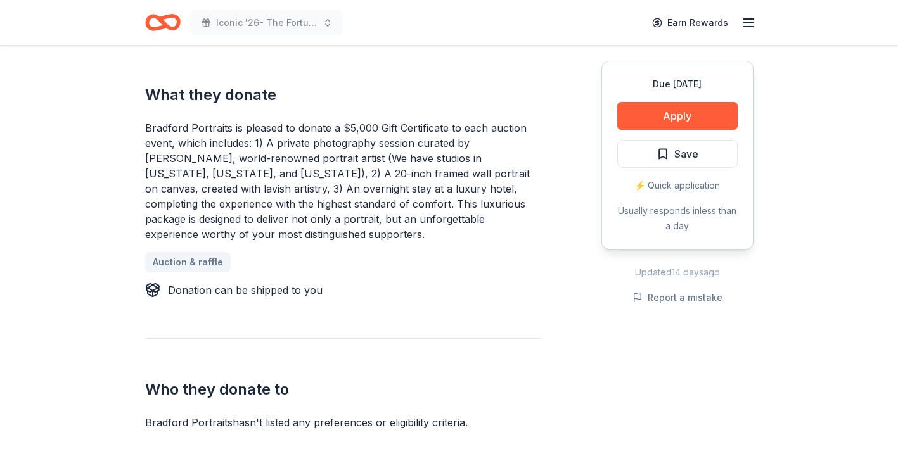
scroll to position [528, 0]
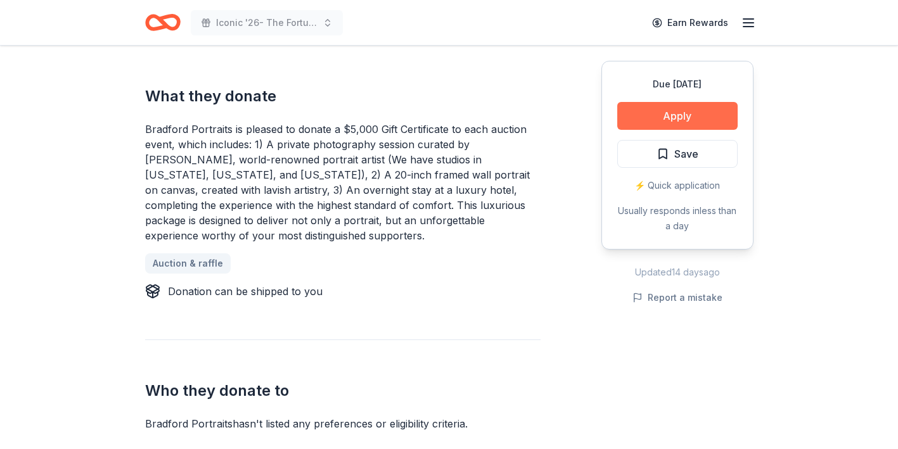
click at [640, 118] on button "Apply" at bounding box center [677, 116] width 120 height 28
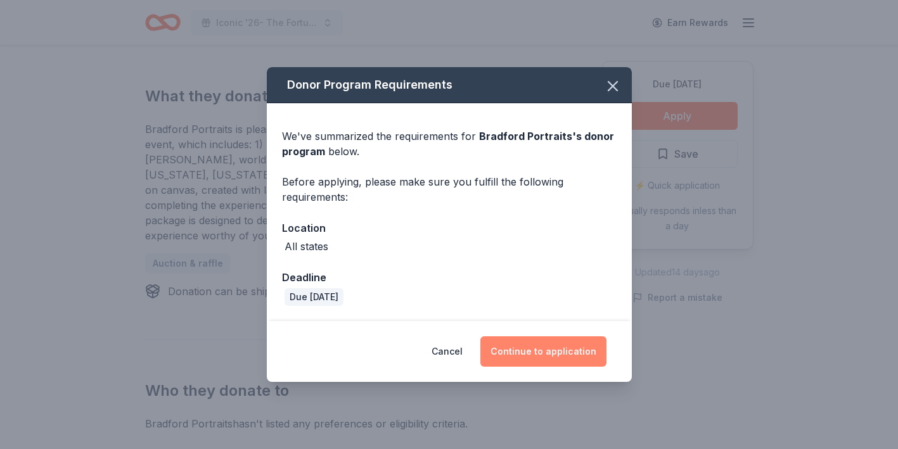
click at [543, 353] on button "Continue to application" at bounding box center [543, 351] width 126 height 30
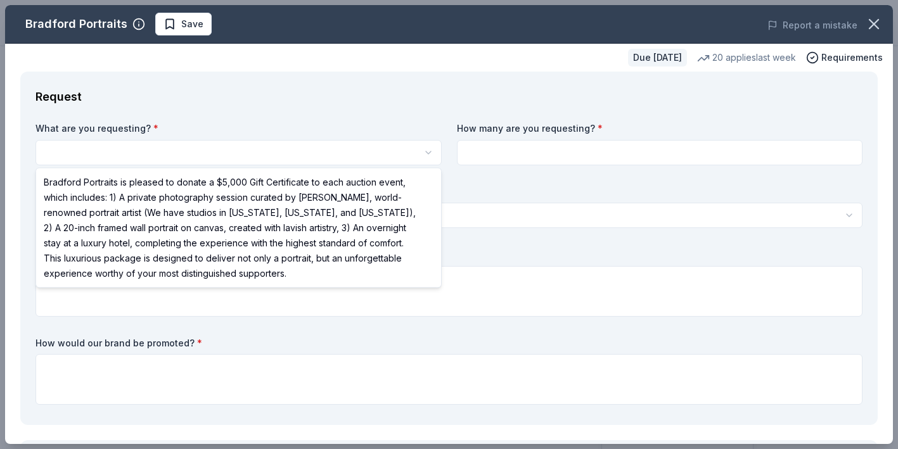
select select "Bradford Portraits is pleased to donate a $5,000 Gift Certificate to each aucti…"
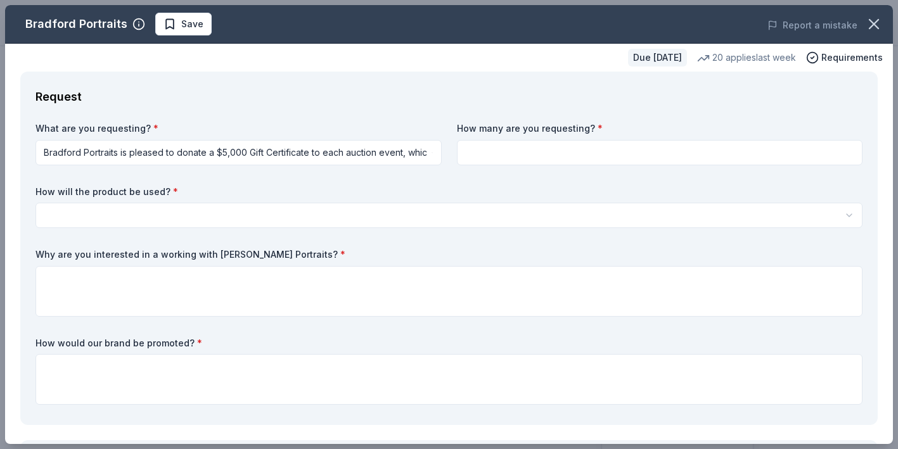
click at [518, 155] on input at bounding box center [660, 152] width 406 height 25
type input "1"
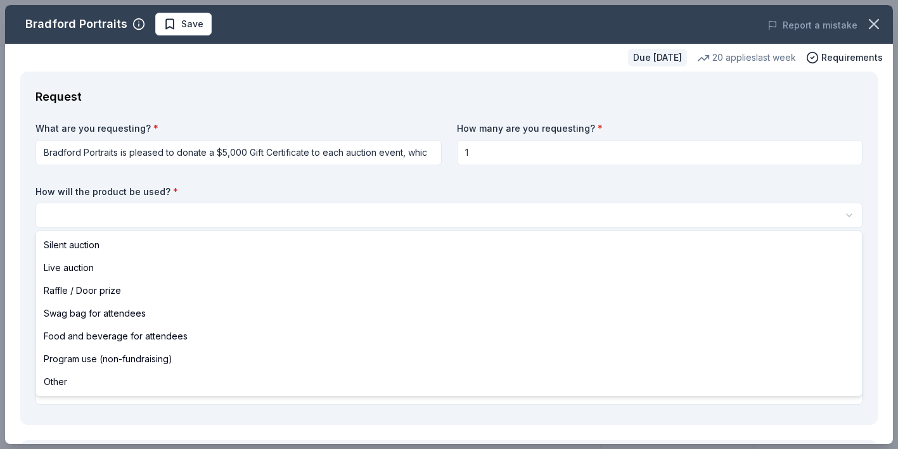
click at [215, 213] on html "Iconic '26- The Fortune Academy Presents the Roaring 20's Save Apply Due [DATE]…" at bounding box center [449, 224] width 898 height 449
select select "silentAuction"
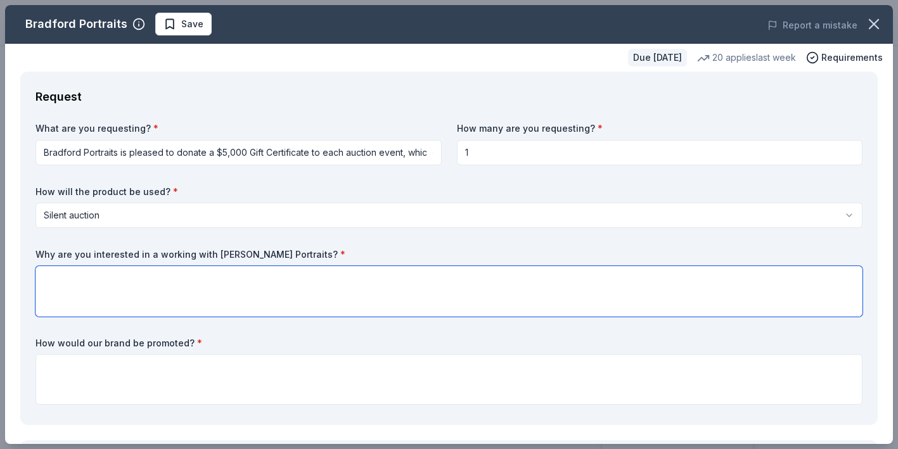
click at [152, 283] on textarea at bounding box center [448, 291] width 827 height 51
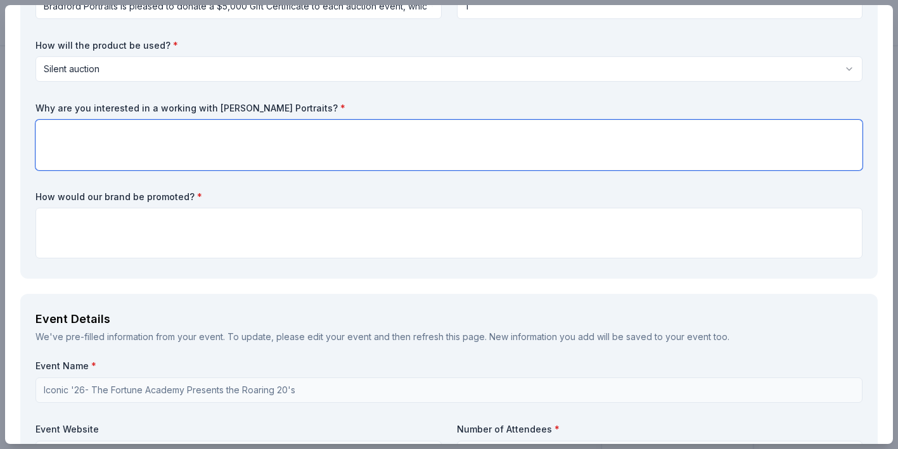
scroll to position [151, 0]
